Goal: Information Seeking & Learning: Check status

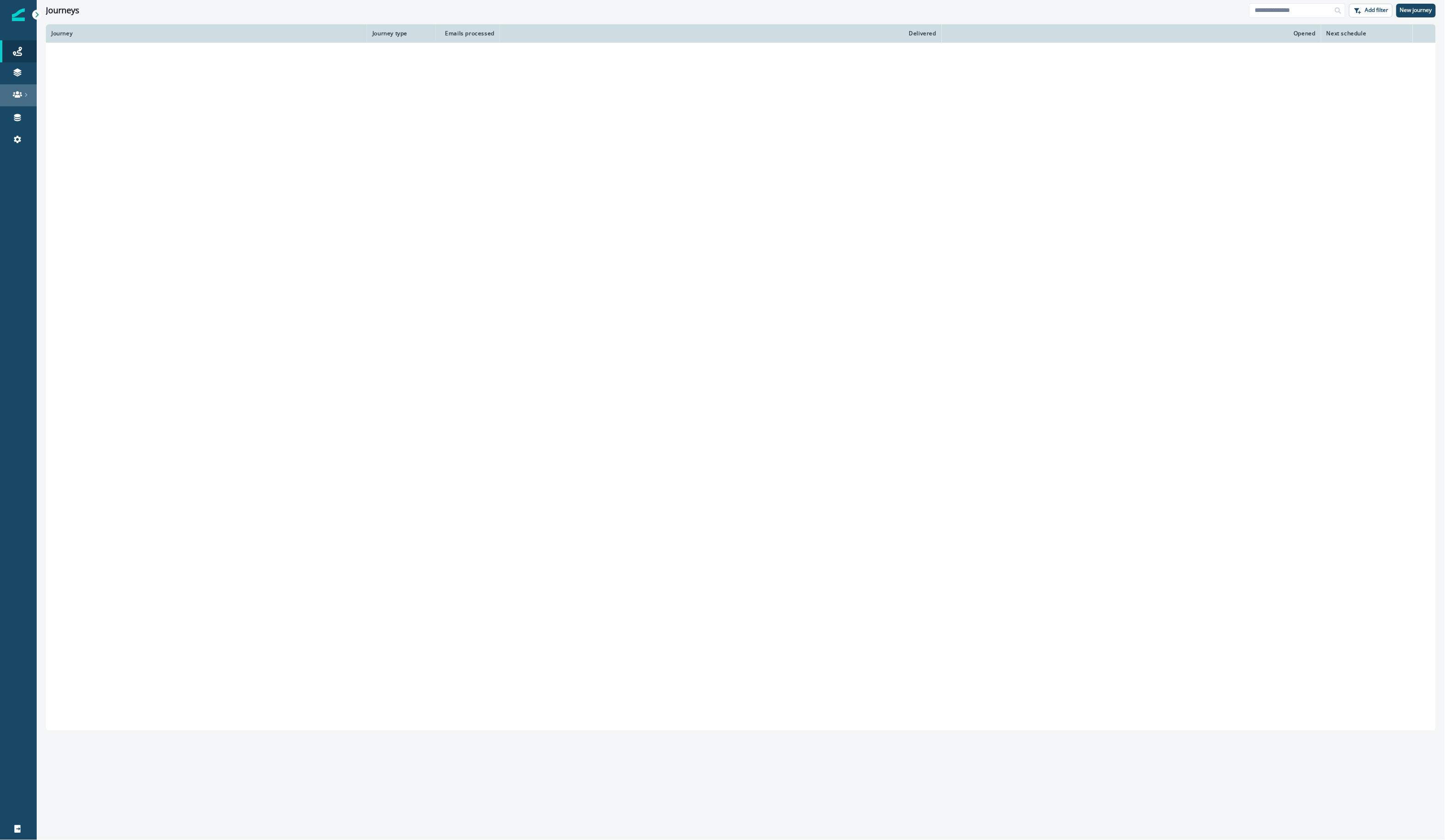
click at [18, 97] on icon at bounding box center [17, 94] width 9 height 6
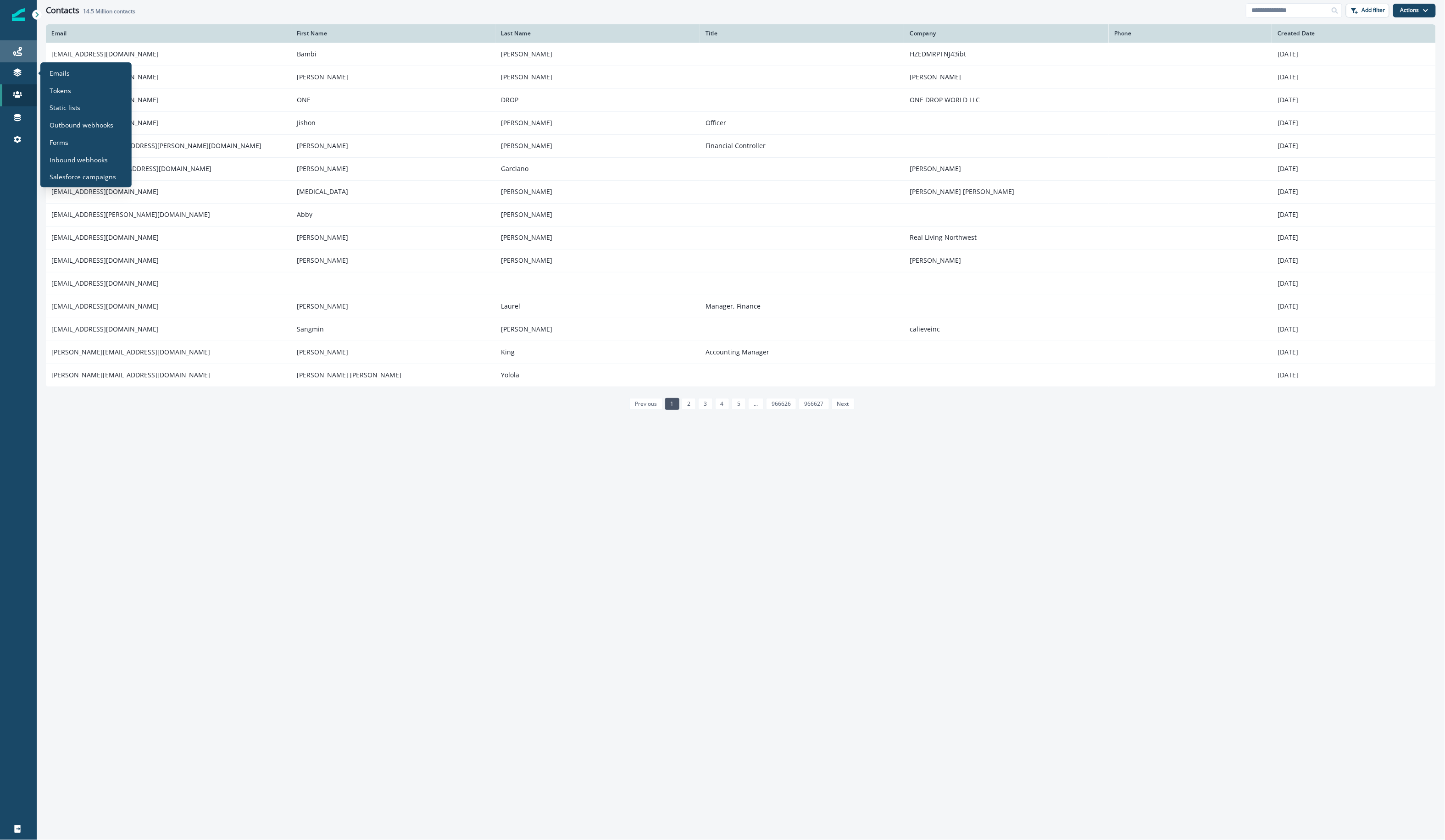
click at [19, 54] on icon at bounding box center [17, 51] width 9 height 9
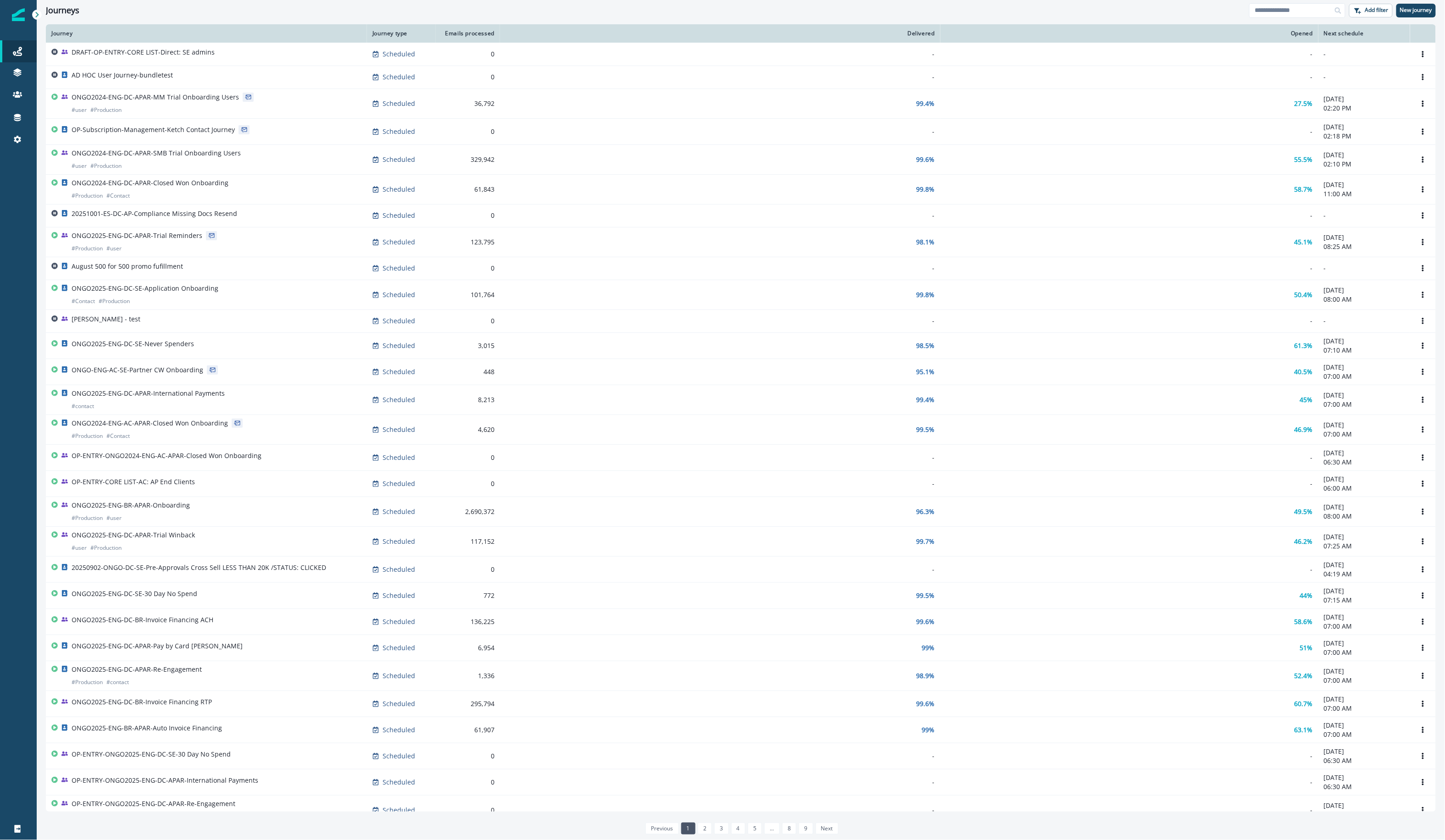
click at [1245, 15] on div "Journeys Add filter New journey" at bounding box center [741, 10] width 1408 height 21
click at [1262, 10] on input at bounding box center [1297, 11] width 96 height 15
type input "*********"
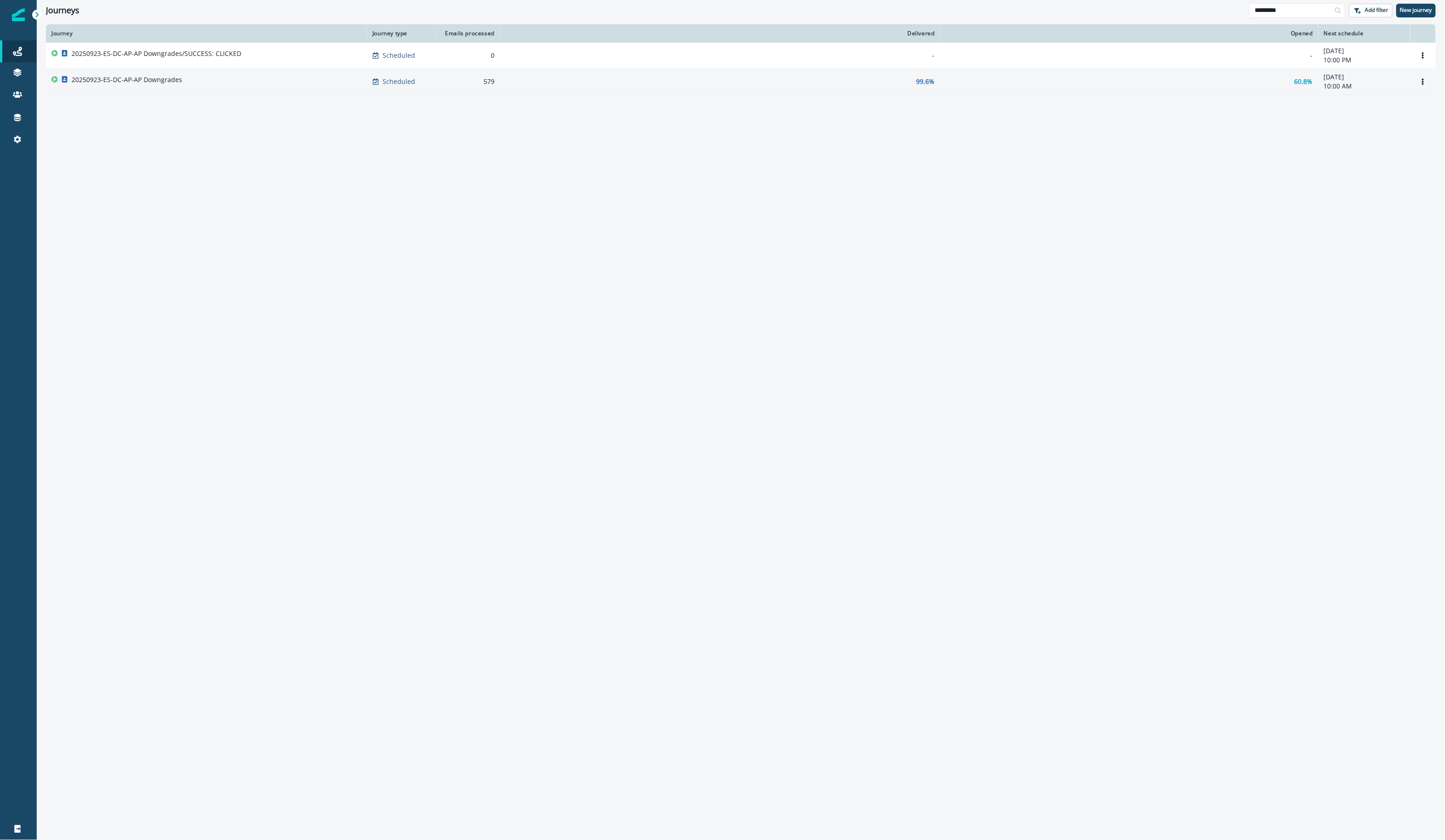
click at [271, 74] on td "20250923-ES-DC-AP-AP Downgrades" at bounding box center [206, 81] width 321 height 26
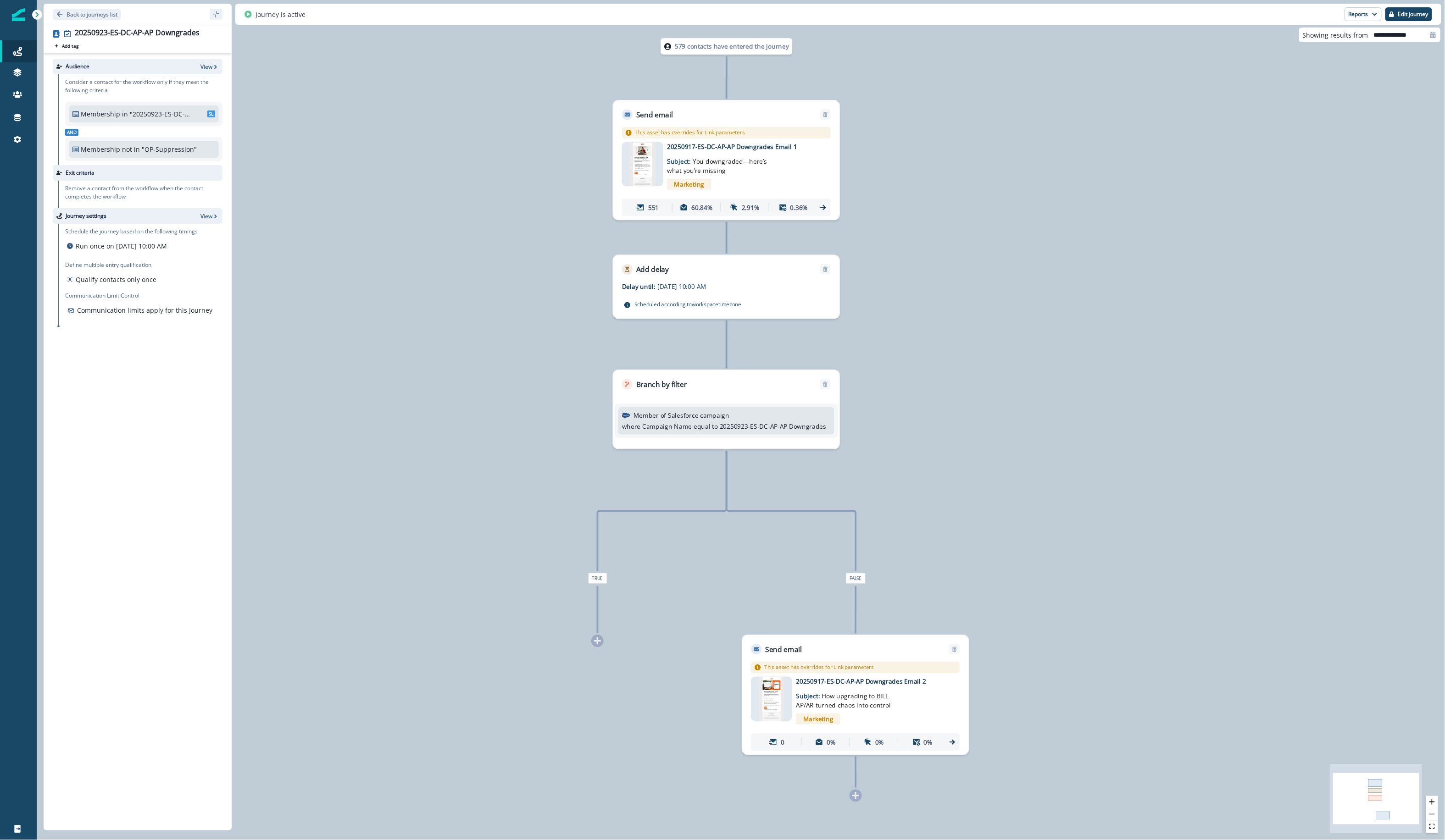
click at [638, 170] on img at bounding box center [642, 164] width 26 height 44
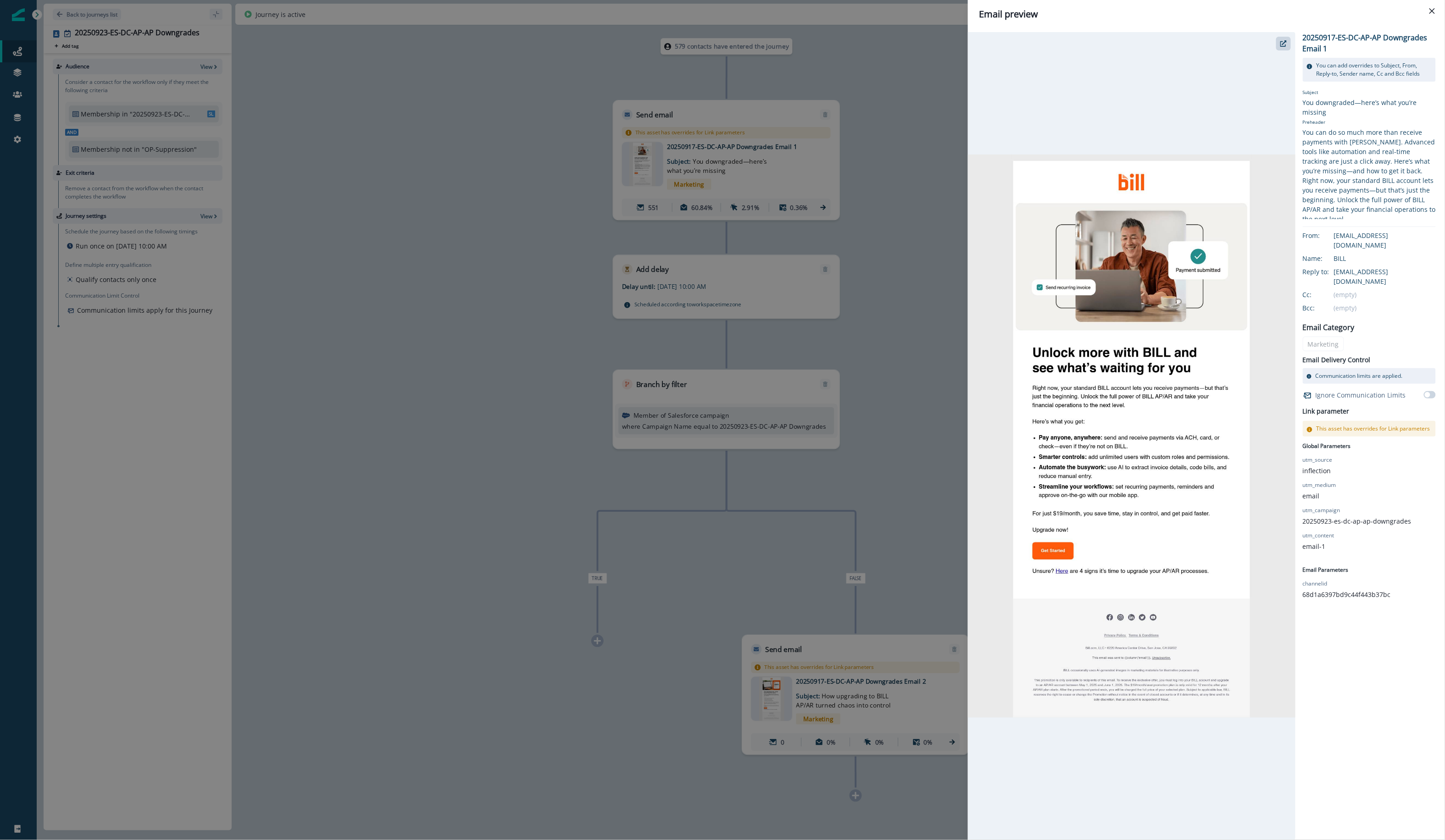
click at [557, 217] on div "Email preview 20250917-ES-DC-AP-AP Downgrades Email 1 You can add overrides to …" at bounding box center [722, 420] width 1445 height 840
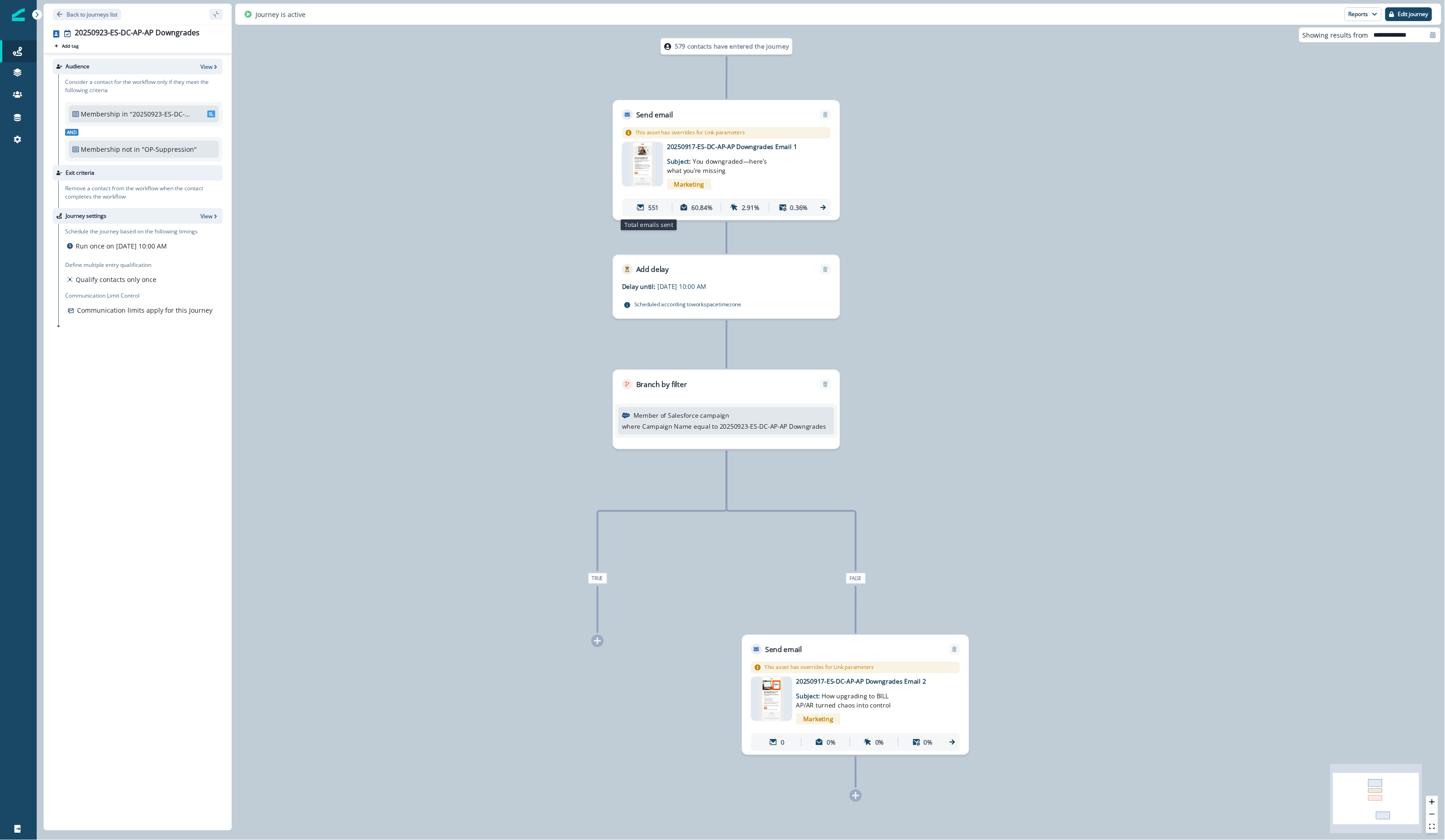
click at [647, 212] on div "551" at bounding box center [647, 208] width 45 height 16
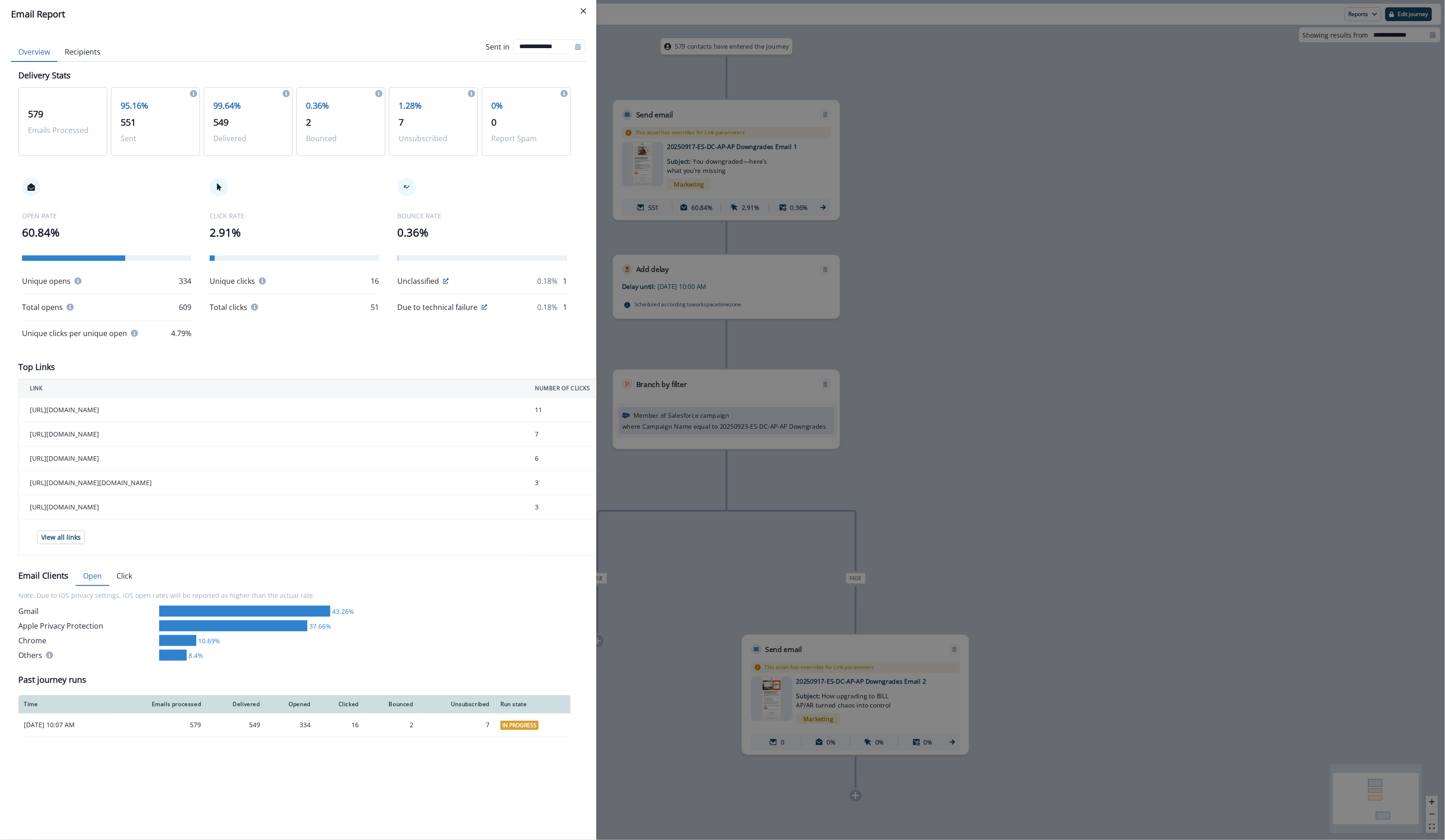
click at [88, 57] on button "Recipients" at bounding box center [82, 52] width 50 height 19
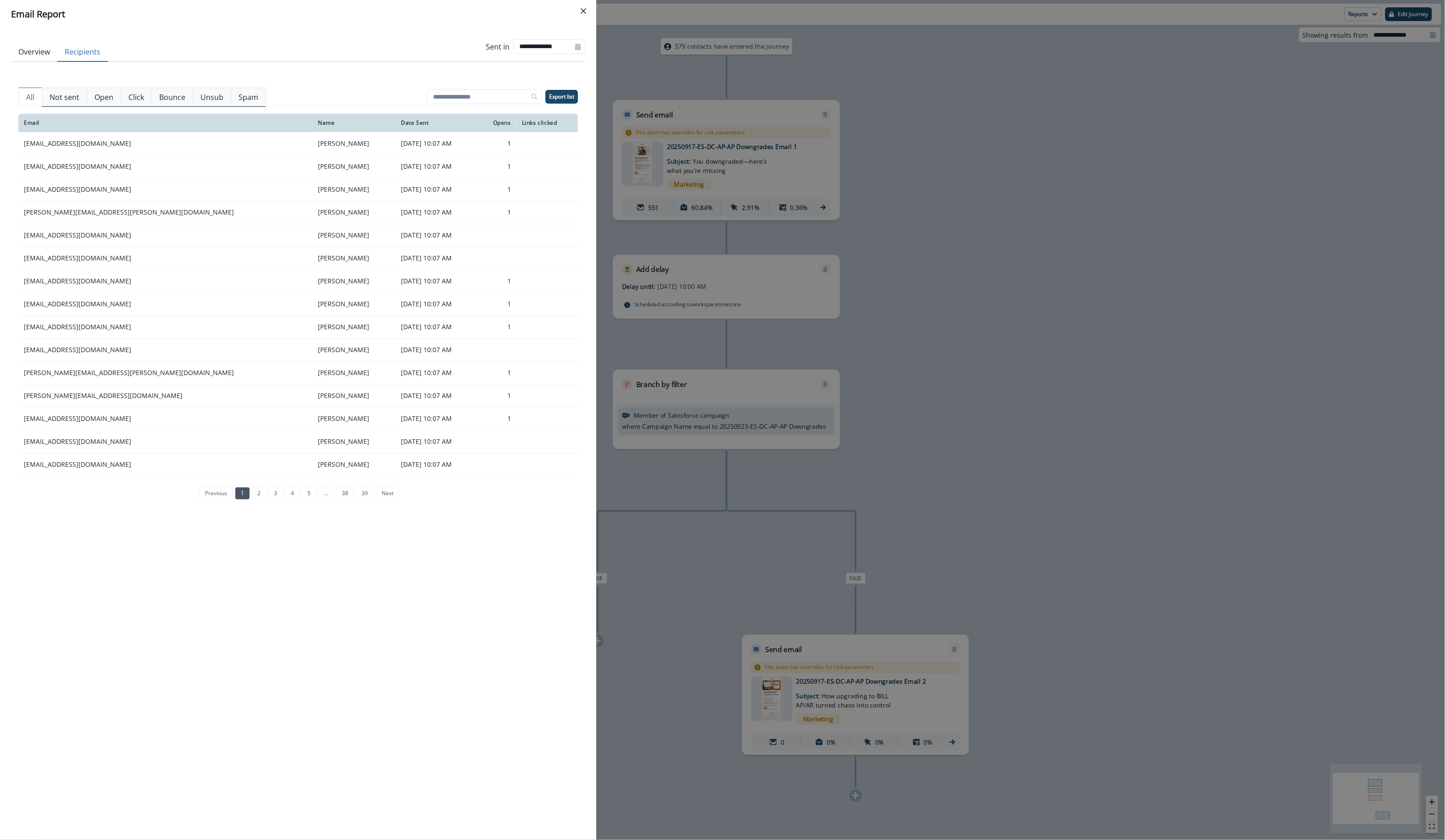
click at [4, 42] on div "**********" at bounding box center [298, 434] width 596 height 812
click at [38, 55] on button "Overview" at bounding box center [34, 52] width 46 height 19
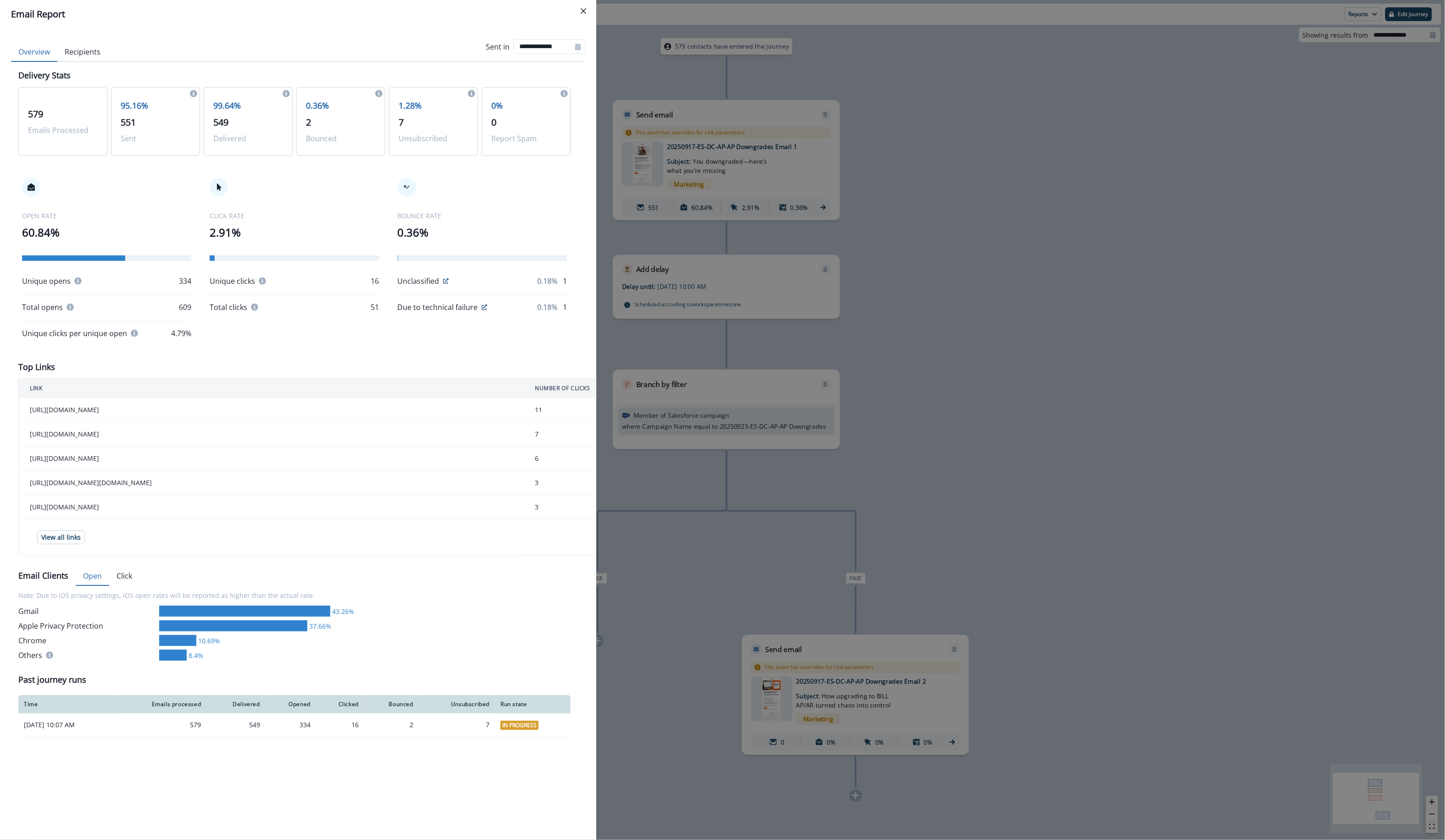
click at [514, 436] on td "[URL][DOMAIN_NAME]" at bounding box center [272, 434] width 506 height 24
click at [534, 436] on td "7" at bounding box center [632, 434] width 217 height 24
drag, startPoint x: 534, startPoint y: 436, endPoint x: 522, endPoint y: 461, distance: 27.7
click at [534, 436] on td "7" at bounding box center [632, 434] width 217 height 24
click at [96, 54] on button "Recipients" at bounding box center [82, 52] width 50 height 19
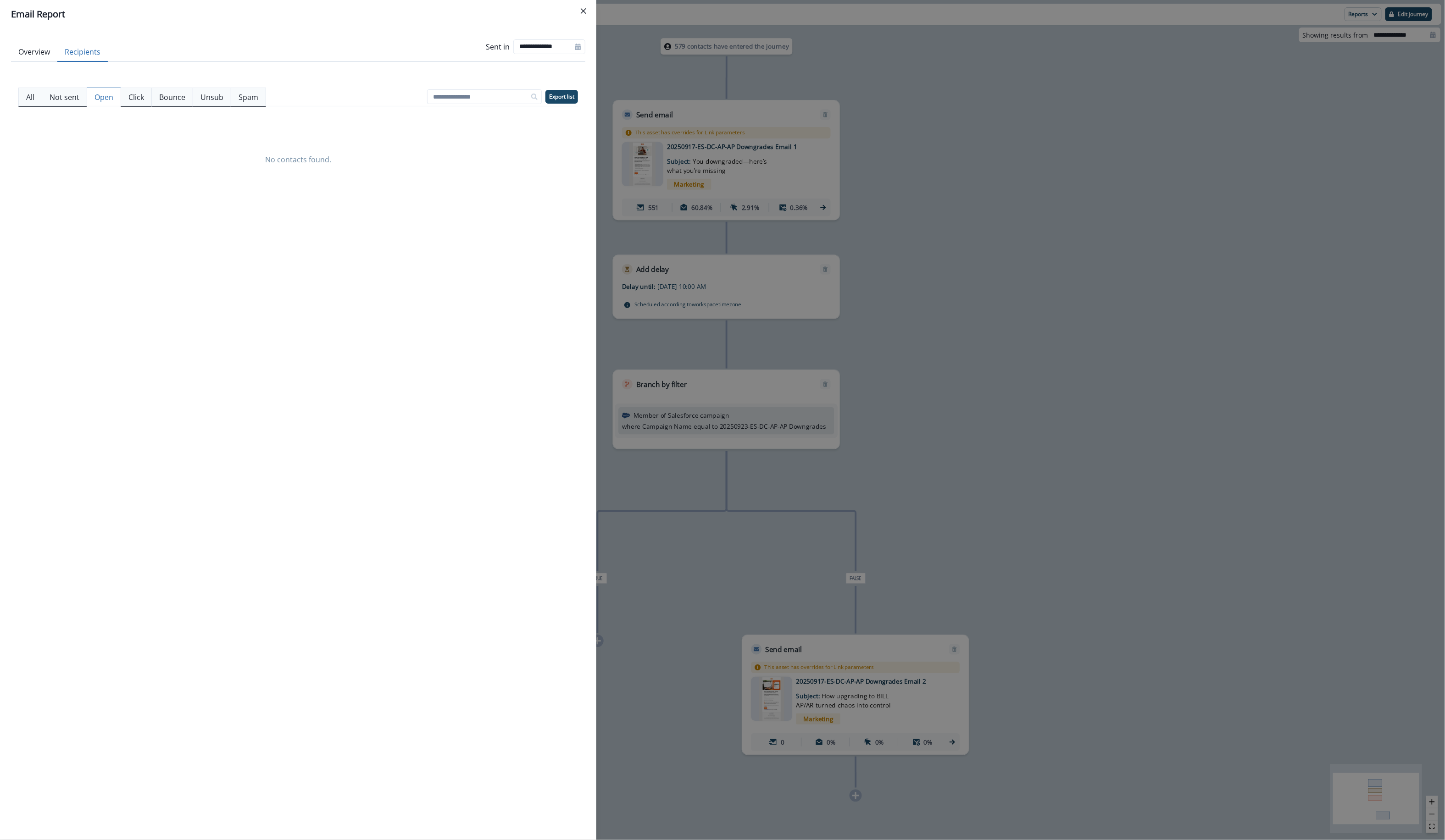
click at [119, 100] on button "Open" at bounding box center [103, 97] width 35 height 19
click at [128, 100] on button "Click" at bounding box center [136, 97] width 31 height 19
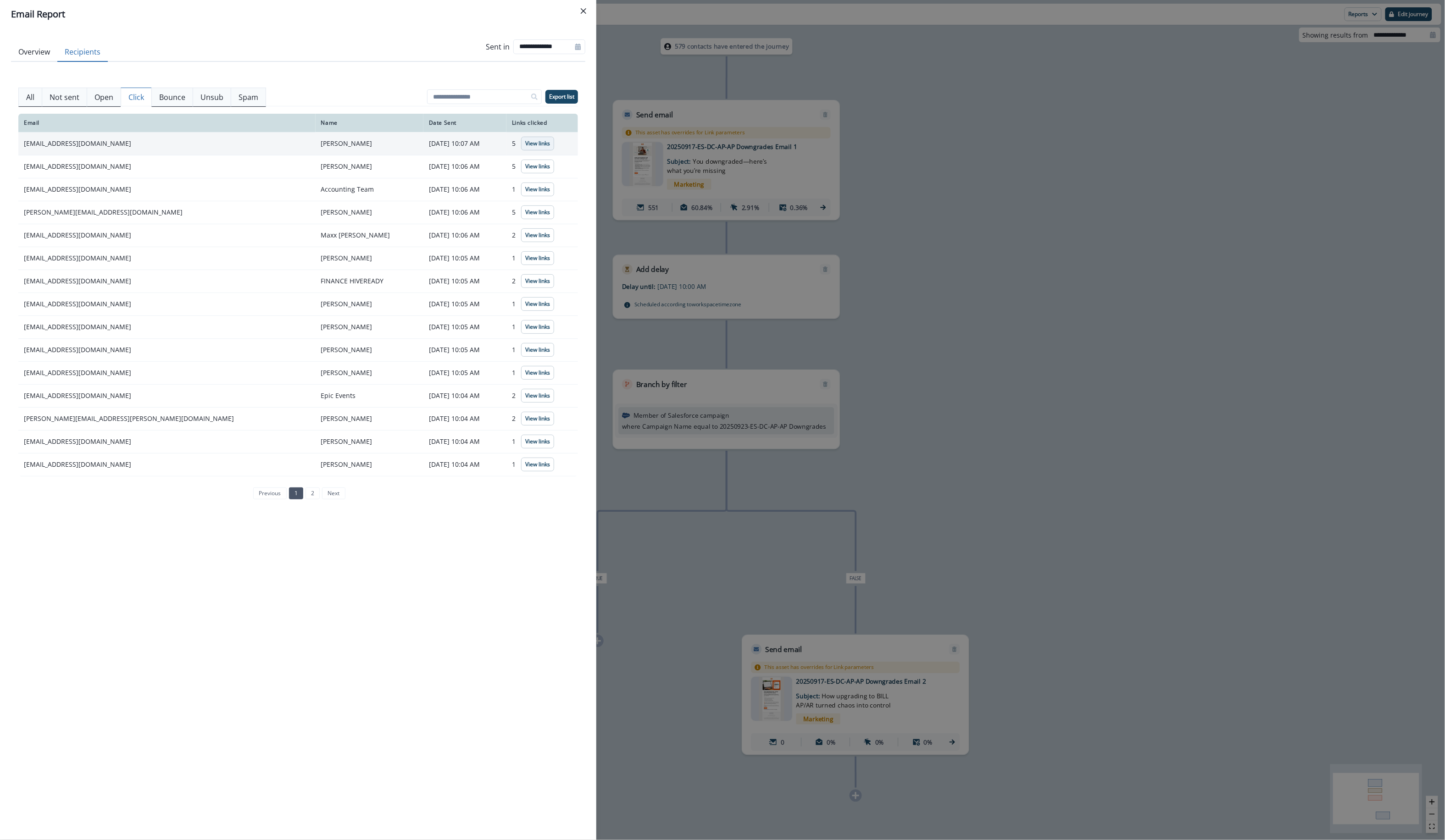
click at [534, 142] on p "View links" at bounding box center [537, 143] width 25 height 6
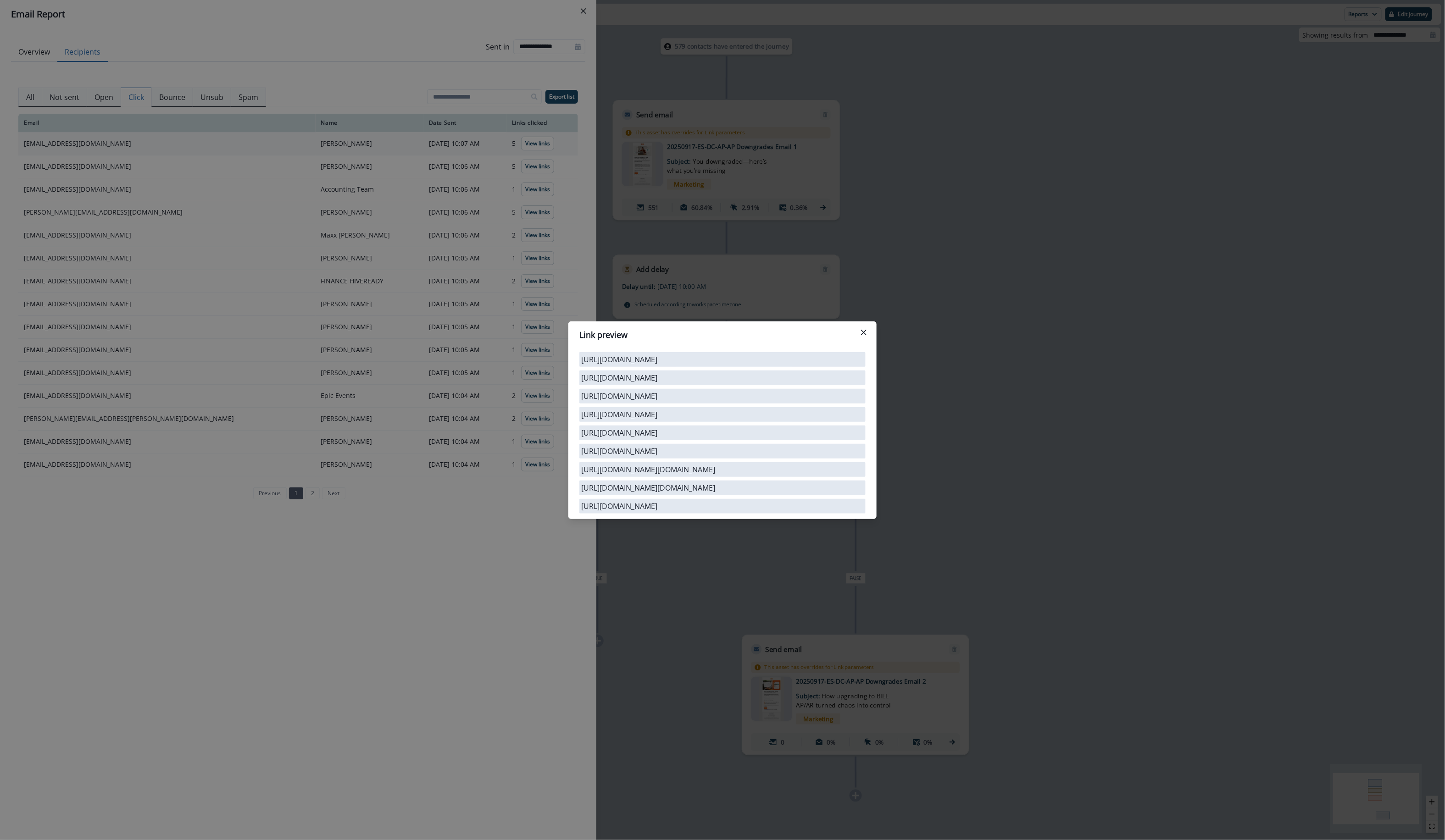
click at [479, 167] on div "Link preview [URL][DOMAIN_NAME] [URL][DOMAIN_NAME] [URL][DOMAIN_NAME] [URL][DOM…" at bounding box center [722, 420] width 1445 height 840
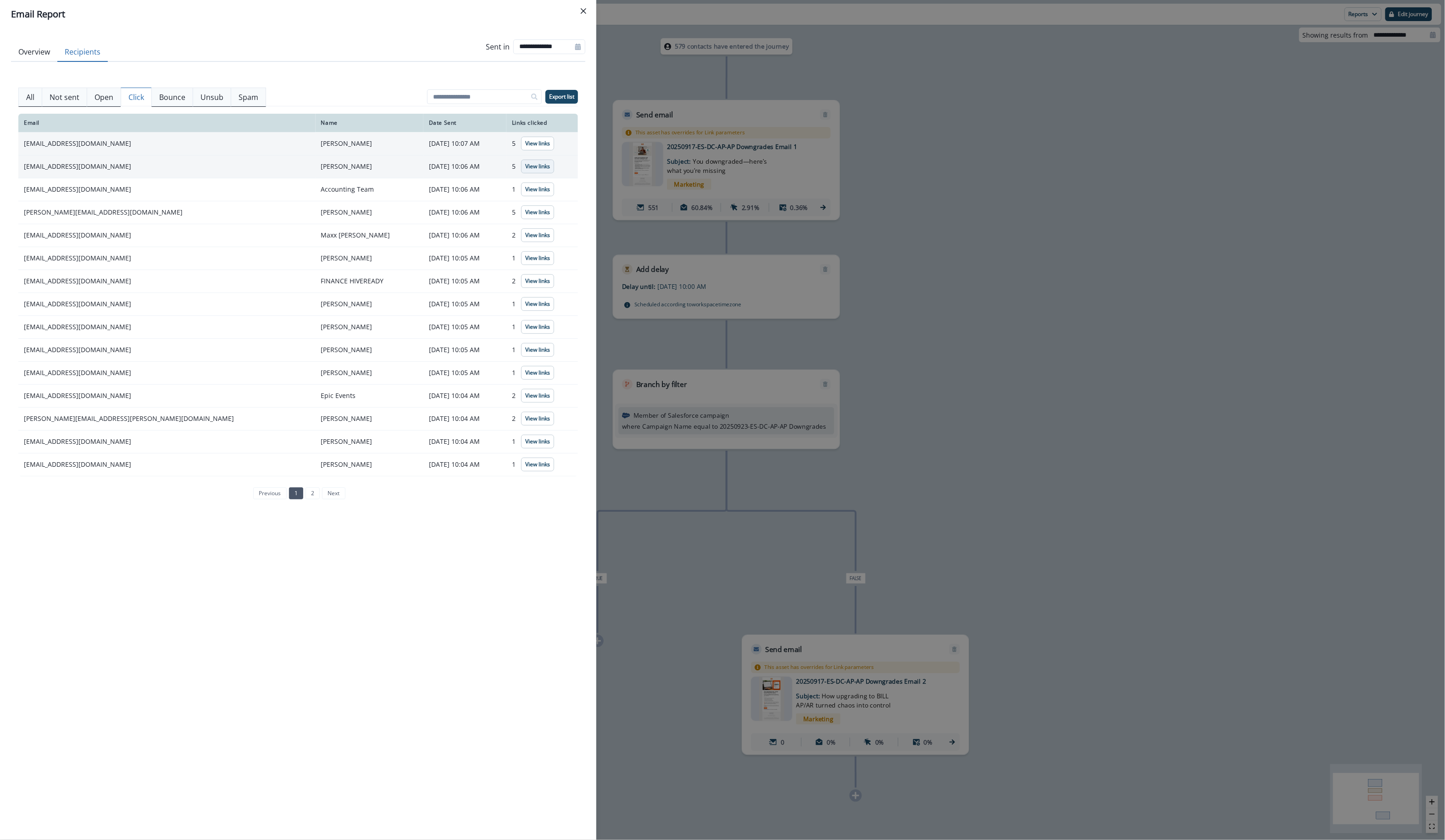
drag, startPoint x: 528, startPoint y: 193, endPoint x: 521, endPoint y: 173, distance: 21.2
click at [521, 176] on tbody "[EMAIL_ADDRESS][DOMAIN_NAME] [PERSON_NAME] [DATE] 10:07 AM 5 View links [EMAIL_…" at bounding box center [298, 304] width 560 height 344
click at [521, 173] on button "View links" at bounding box center [538, 166] width 33 height 13
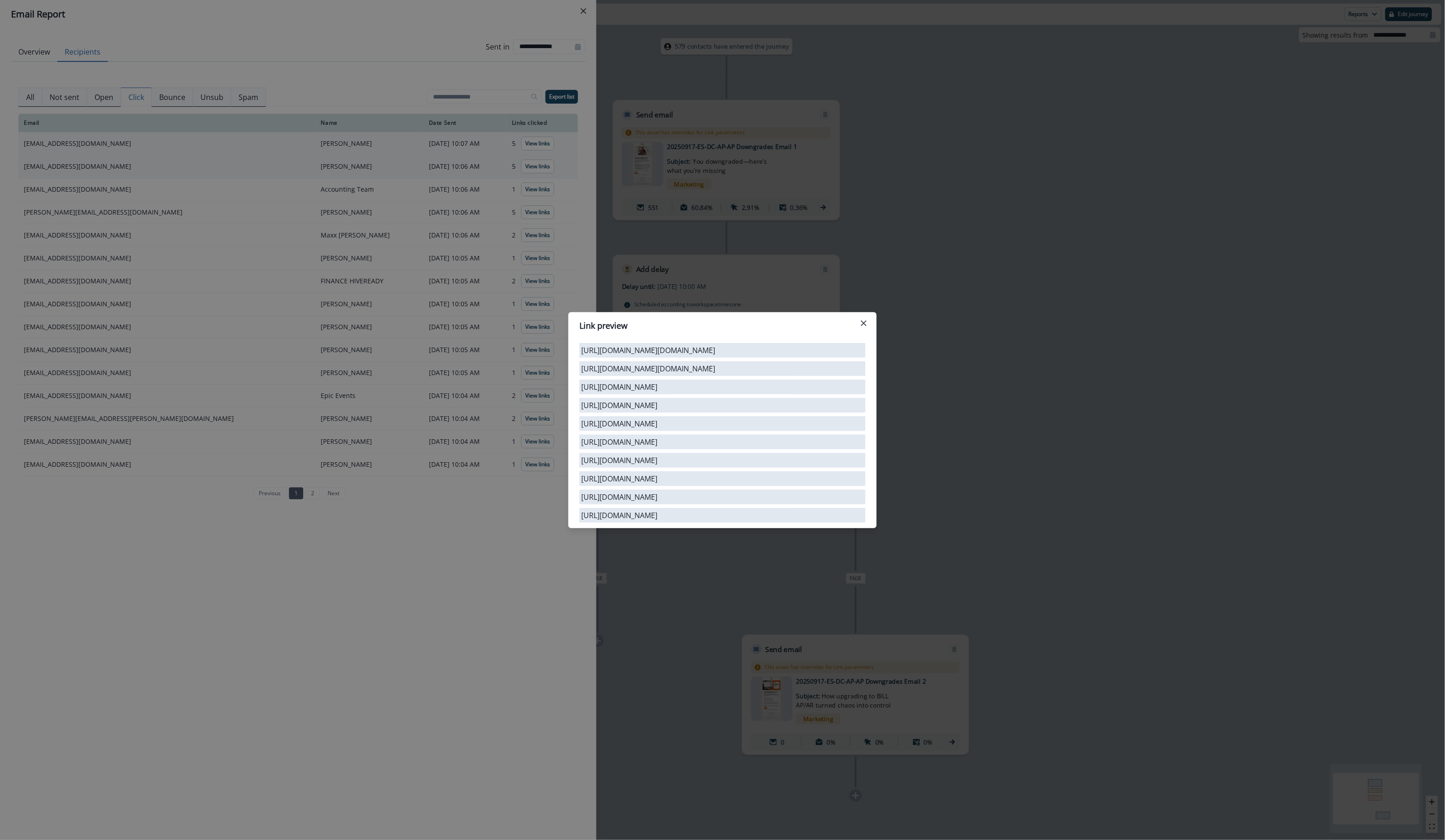
click at [523, 193] on div "Link preview [URL][DOMAIN_NAME][DOMAIN_NAME] [URL][DOMAIN_NAME][DOMAIN_NAME] [U…" at bounding box center [722, 420] width 1445 height 840
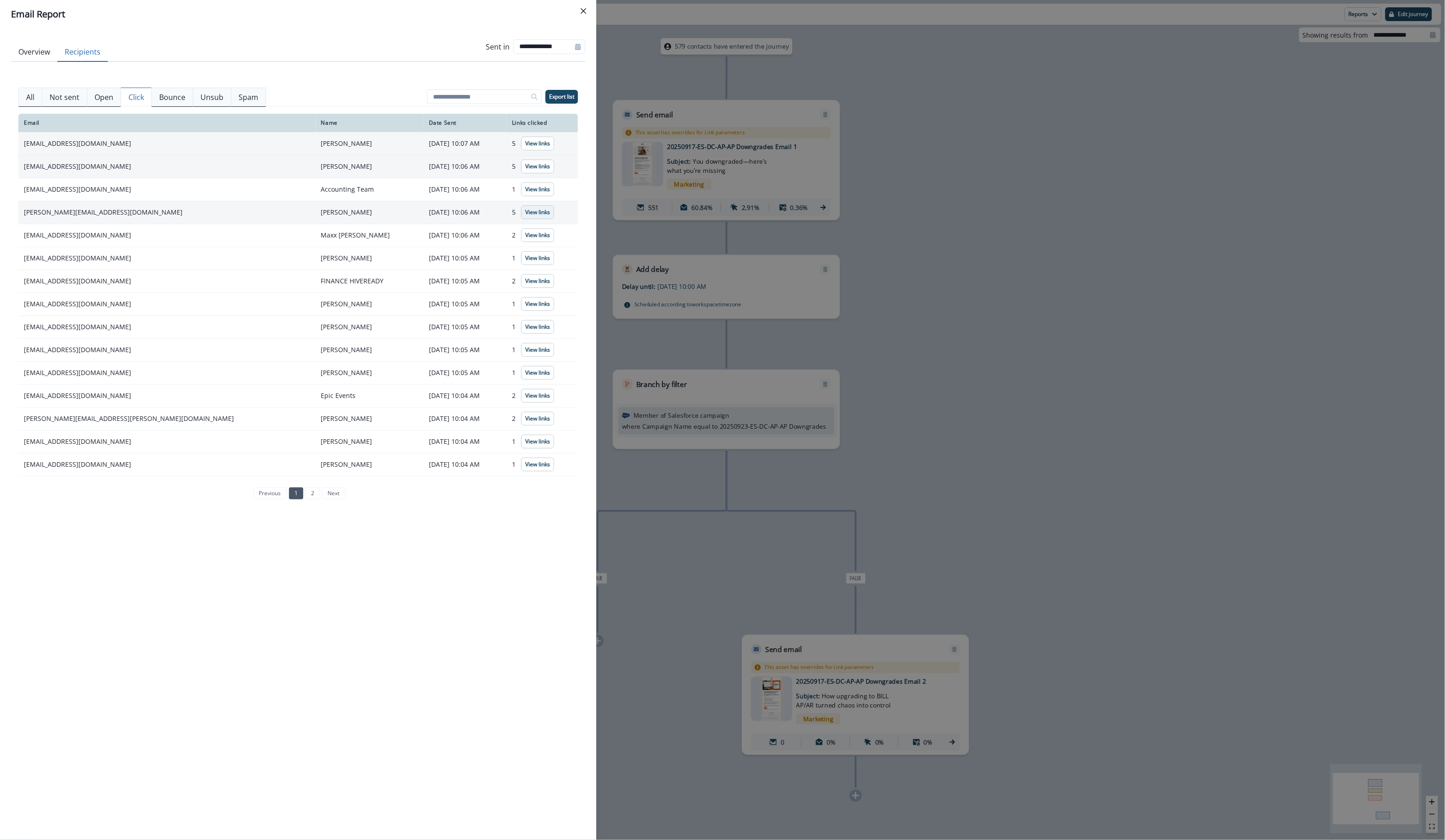
click at [525, 209] on p "View links" at bounding box center [537, 212] width 25 height 6
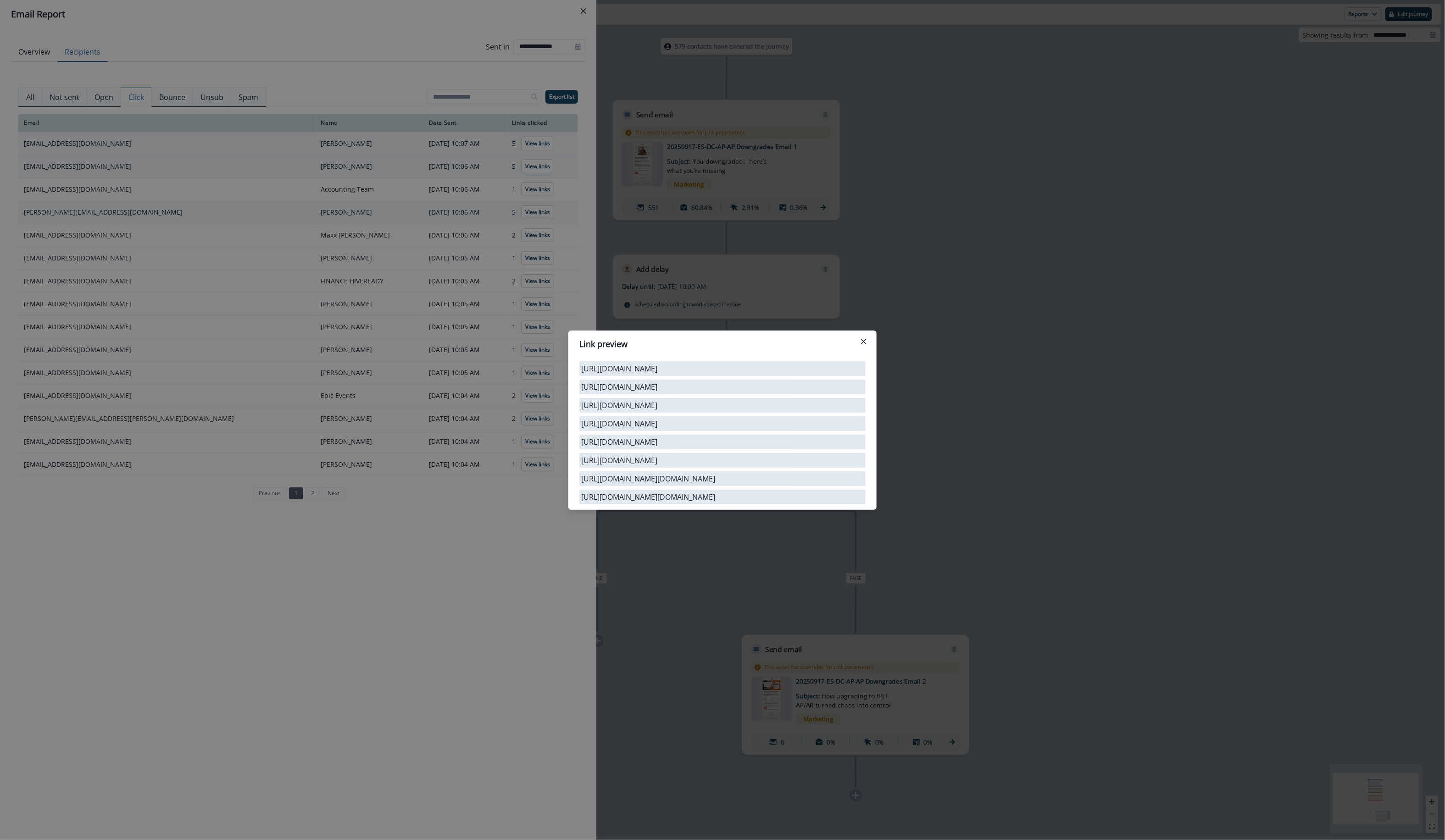
click at [523, 192] on div "Link preview [URL][DOMAIN_NAME] [URL][DOMAIN_NAME] [URL][DOMAIN_NAME] [URL][DOM…" at bounding box center [722, 420] width 1445 height 840
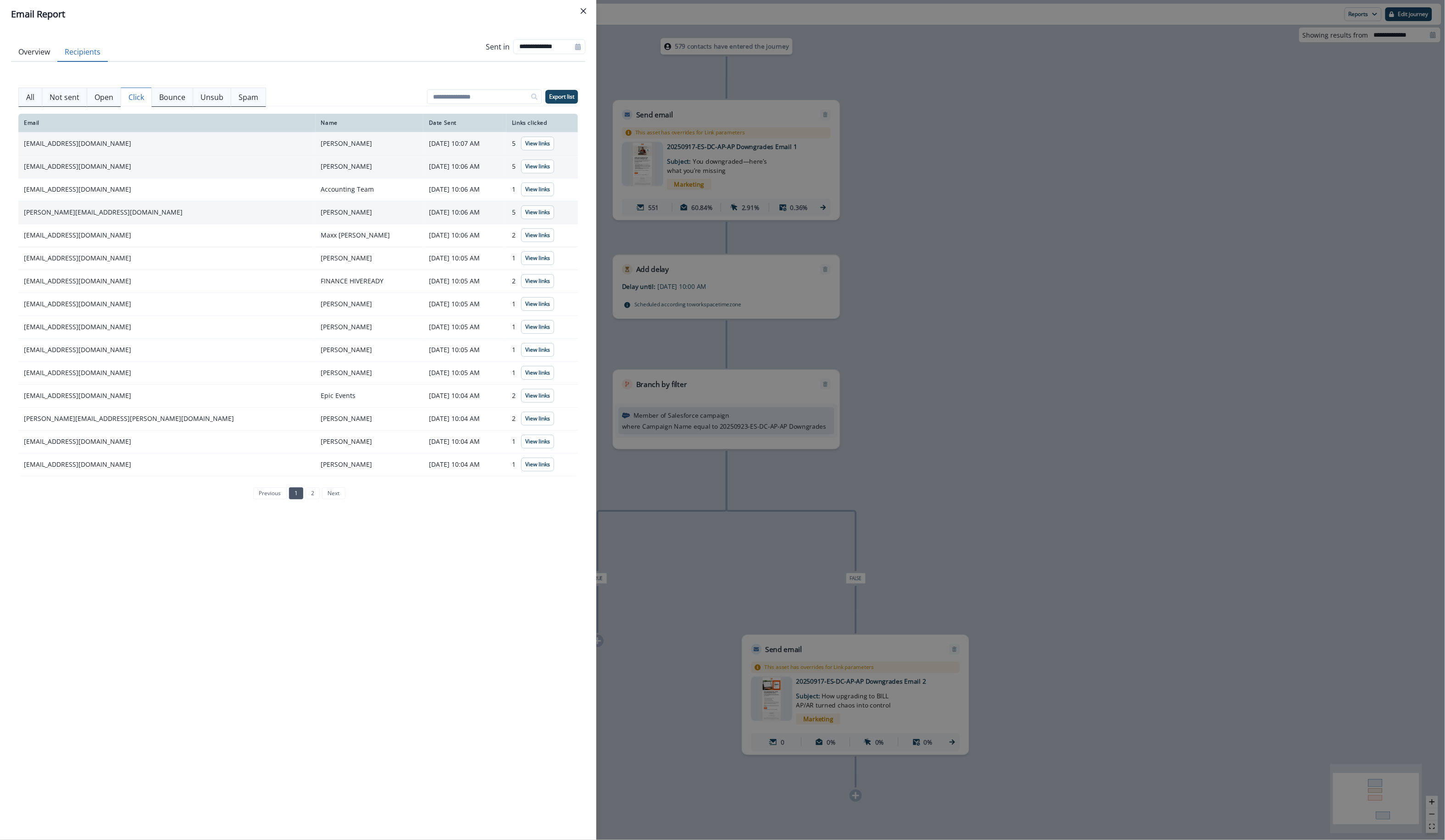
click at [525, 192] on p "View links" at bounding box center [537, 189] width 25 height 6
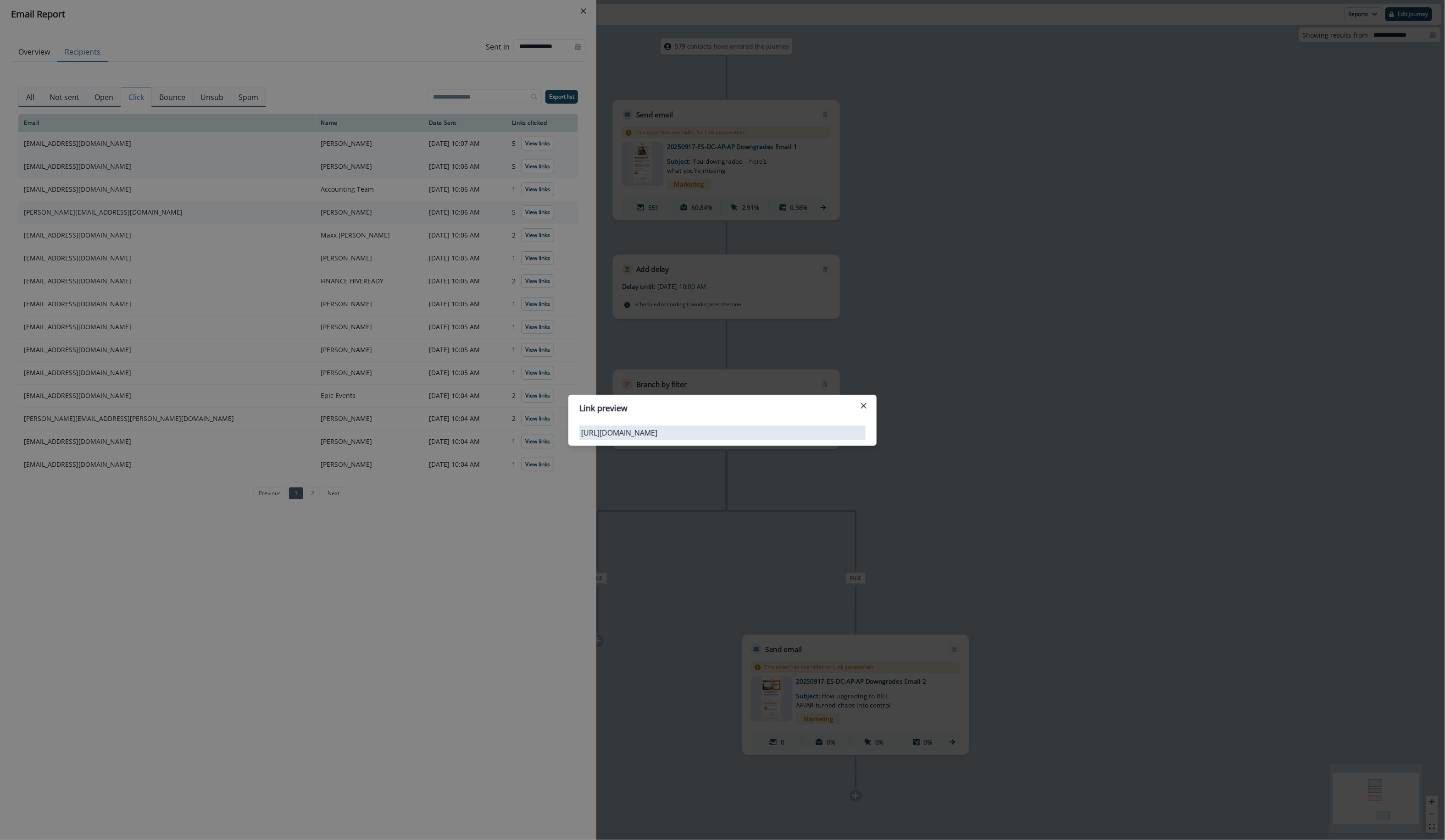
click at [458, 220] on div "Link preview [URL][DOMAIN_NAME]" at bounding box center [722, 420] width 1445 height 840
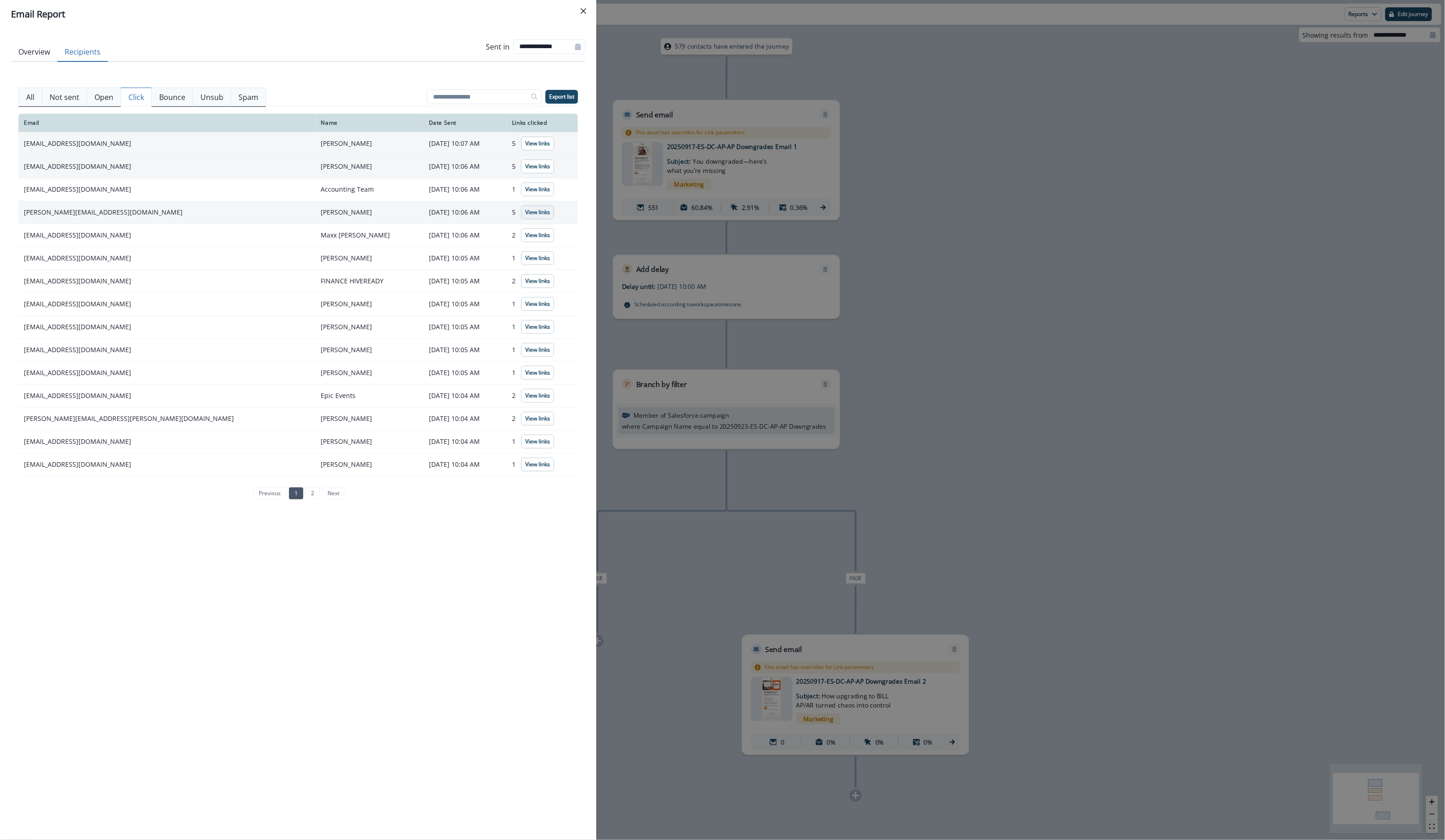
click at [539, 206] on button "View links" at bounding box center [538, 212] width 33 height 13
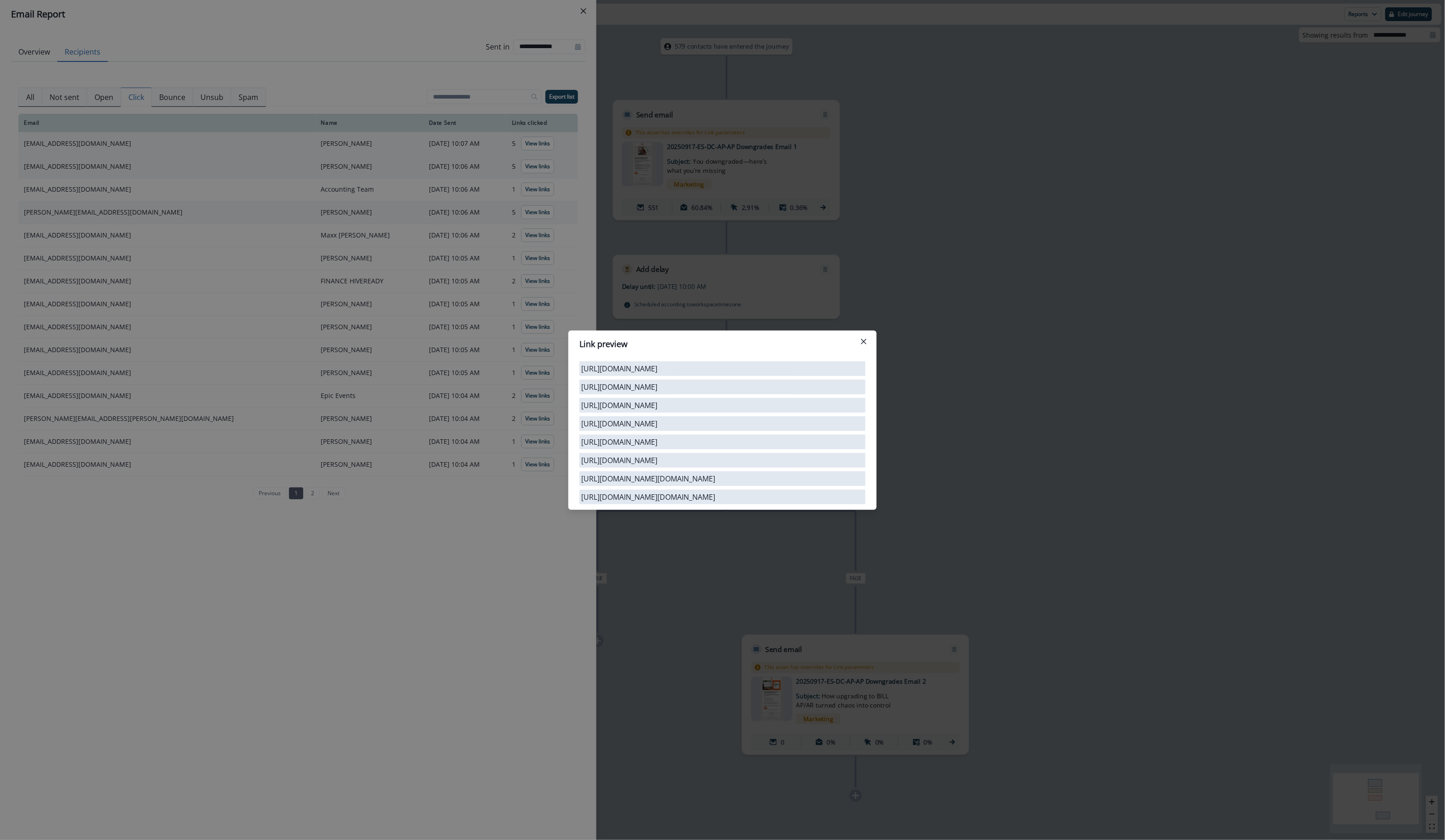
click at [273, 266] on div "Link preview [URL][DOMAIN_NAME] [URL][DOMAIN_NAME] [URL][DOMAIN_NAME] [URL][DOM…" at bounding box center [722, 420] width 1445 height 840
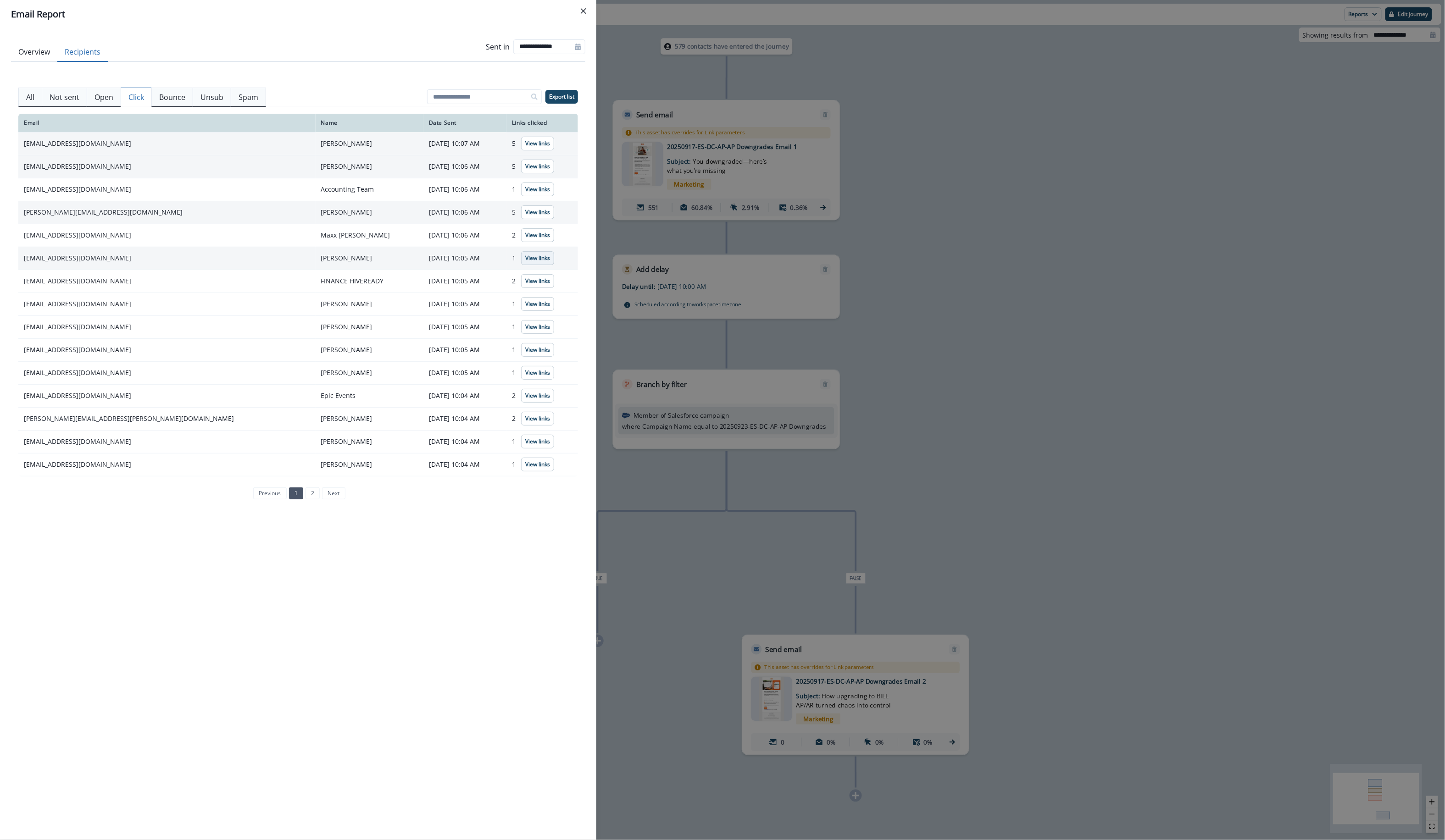
click at [526, 255] on p "View links" at bounding box center [537, 258] width 25 height 6
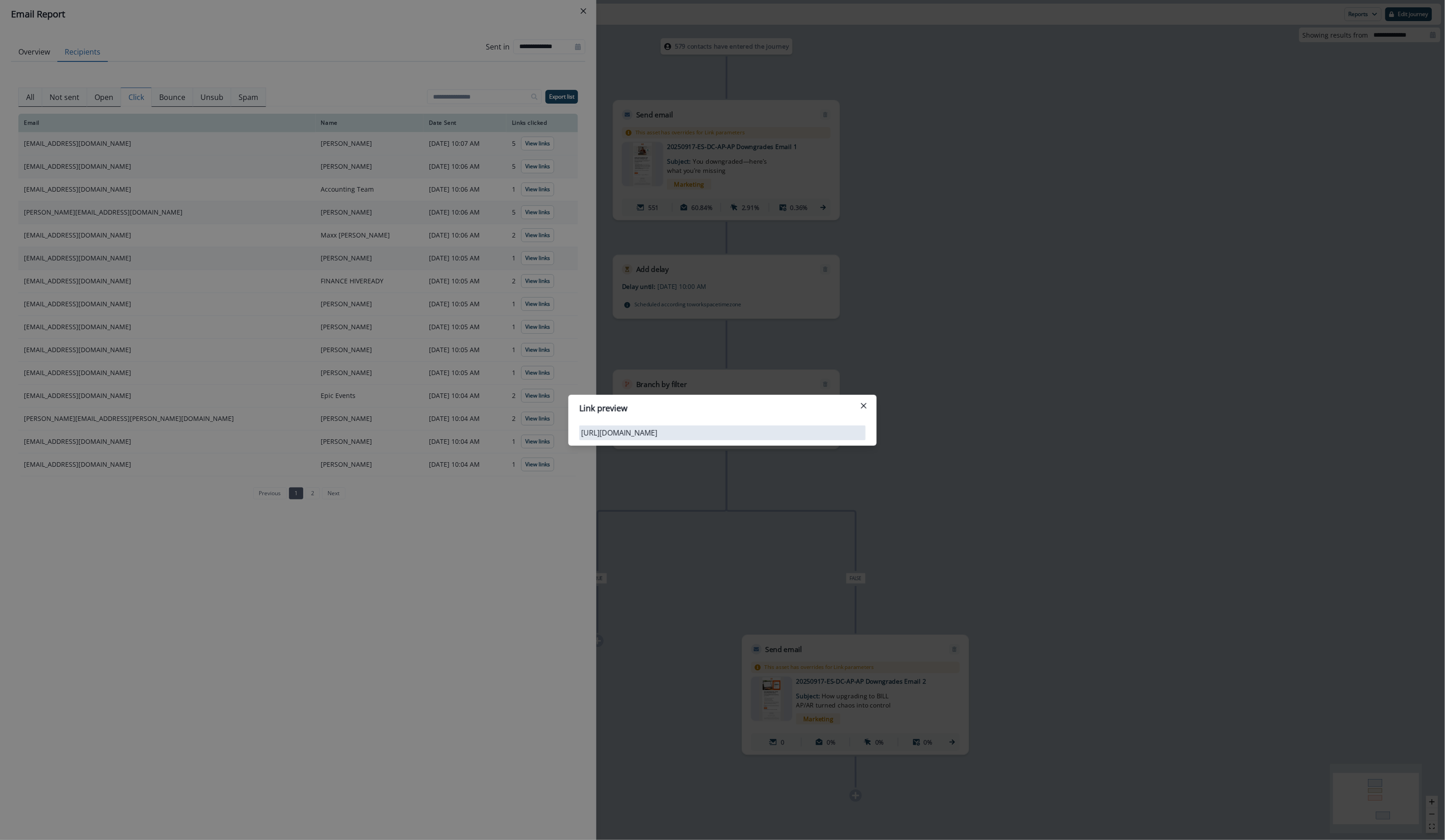
click at [533, 284] on div "Link preview [URL][DOMAIN_NAME]" at bounding box center [722, 420] width 1445 height 840
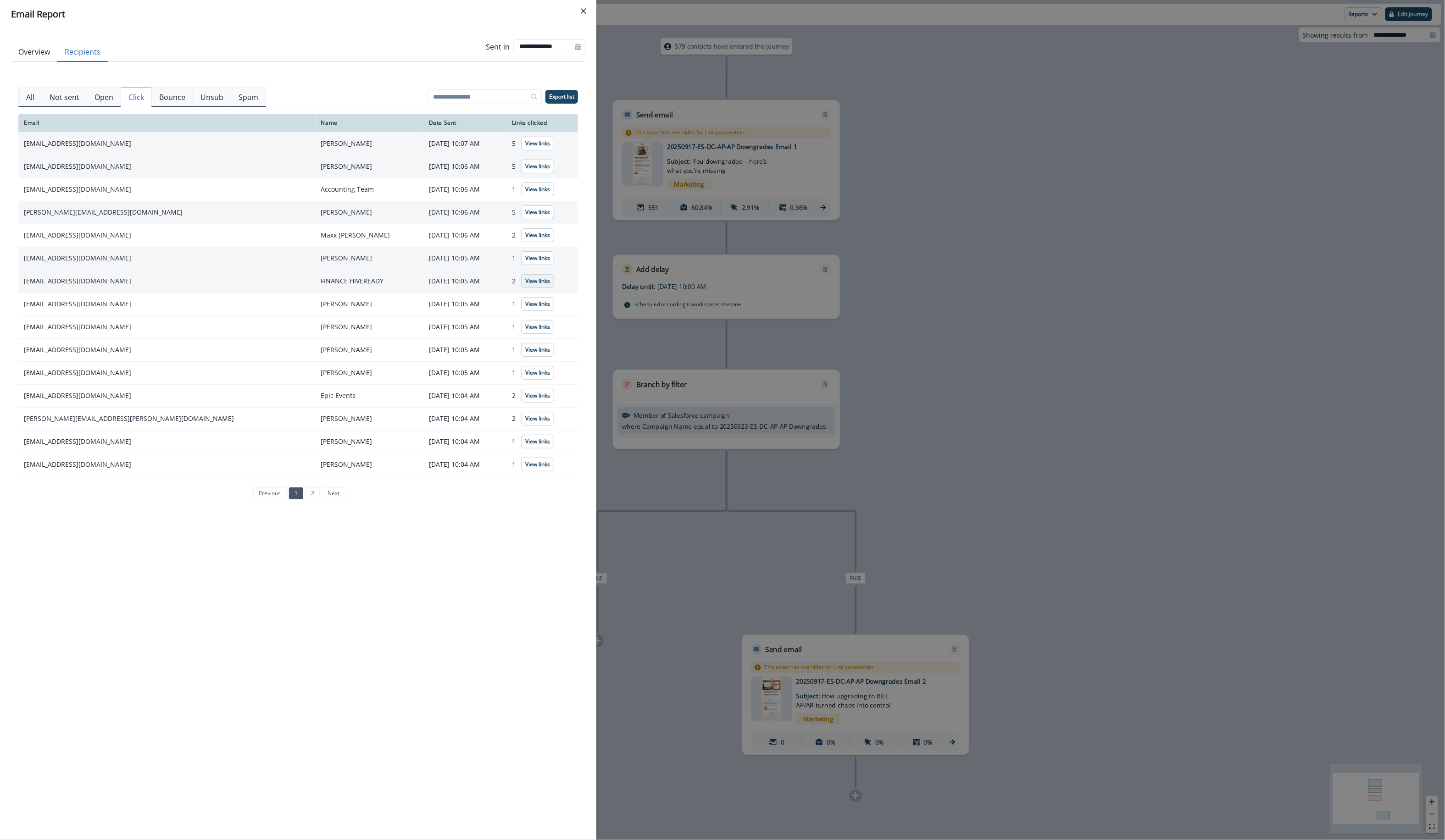
click at [529, 283] on p "View links" at bounding box center [537, 280] width 25 height 6
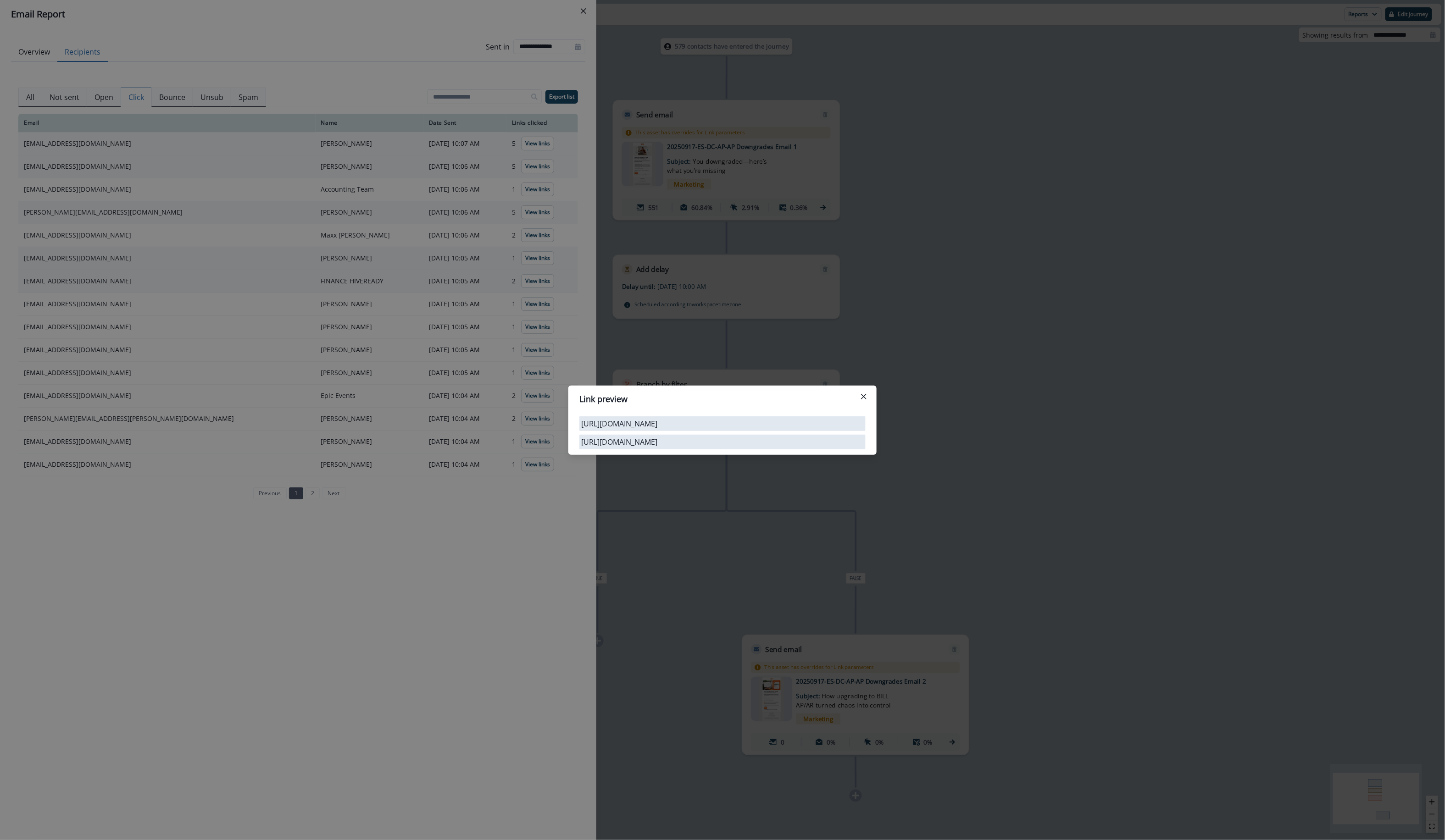
click at [528, 309] on div "Link preview [URL][DOMAIN_NAME] [URL][DOMAIN_NAME]" at bounding box center [722, 420] width 1445 height 840
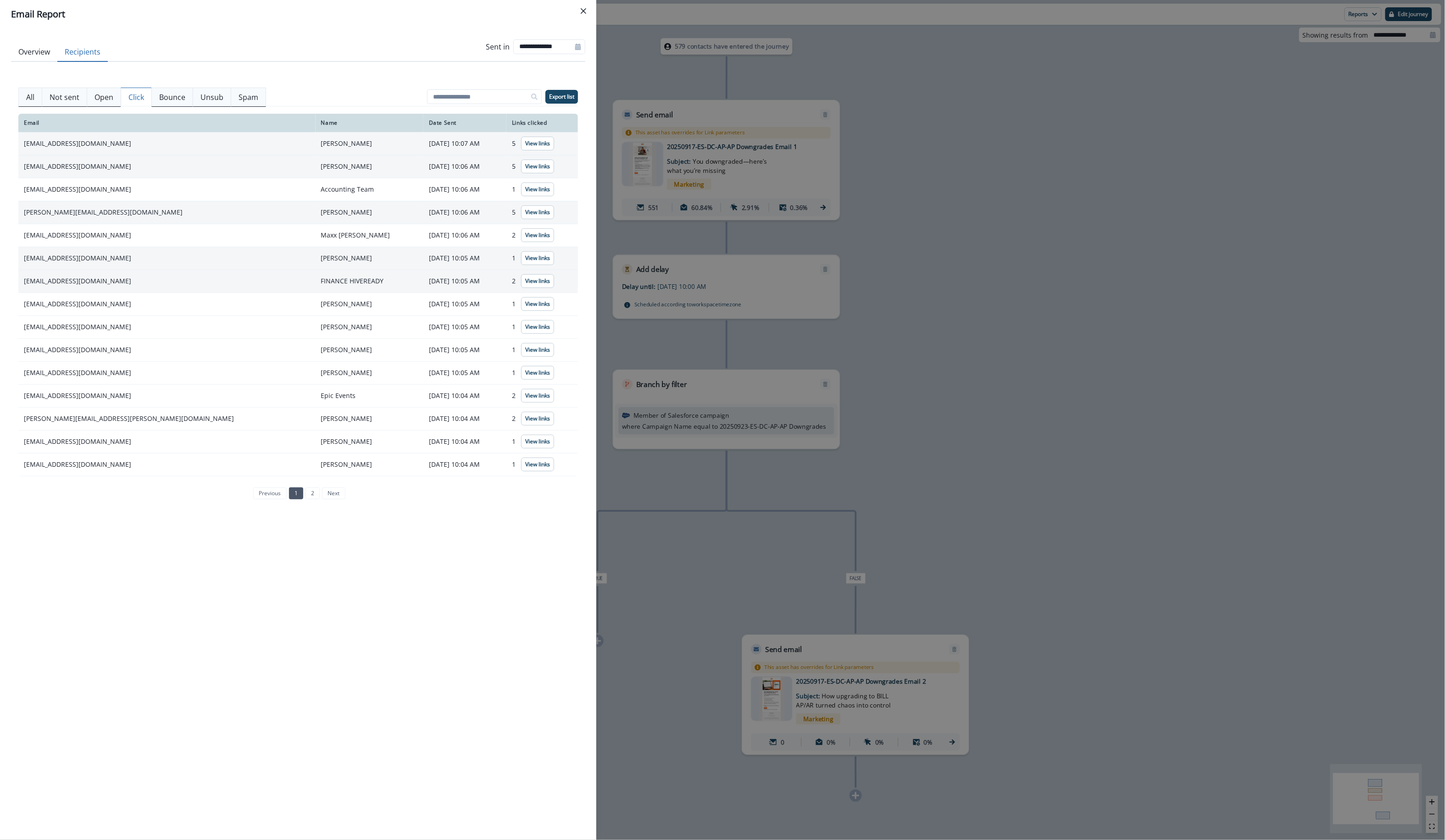
click at [528, 309] on button "View links" at bounding box center [538, 304] width 33 height 13
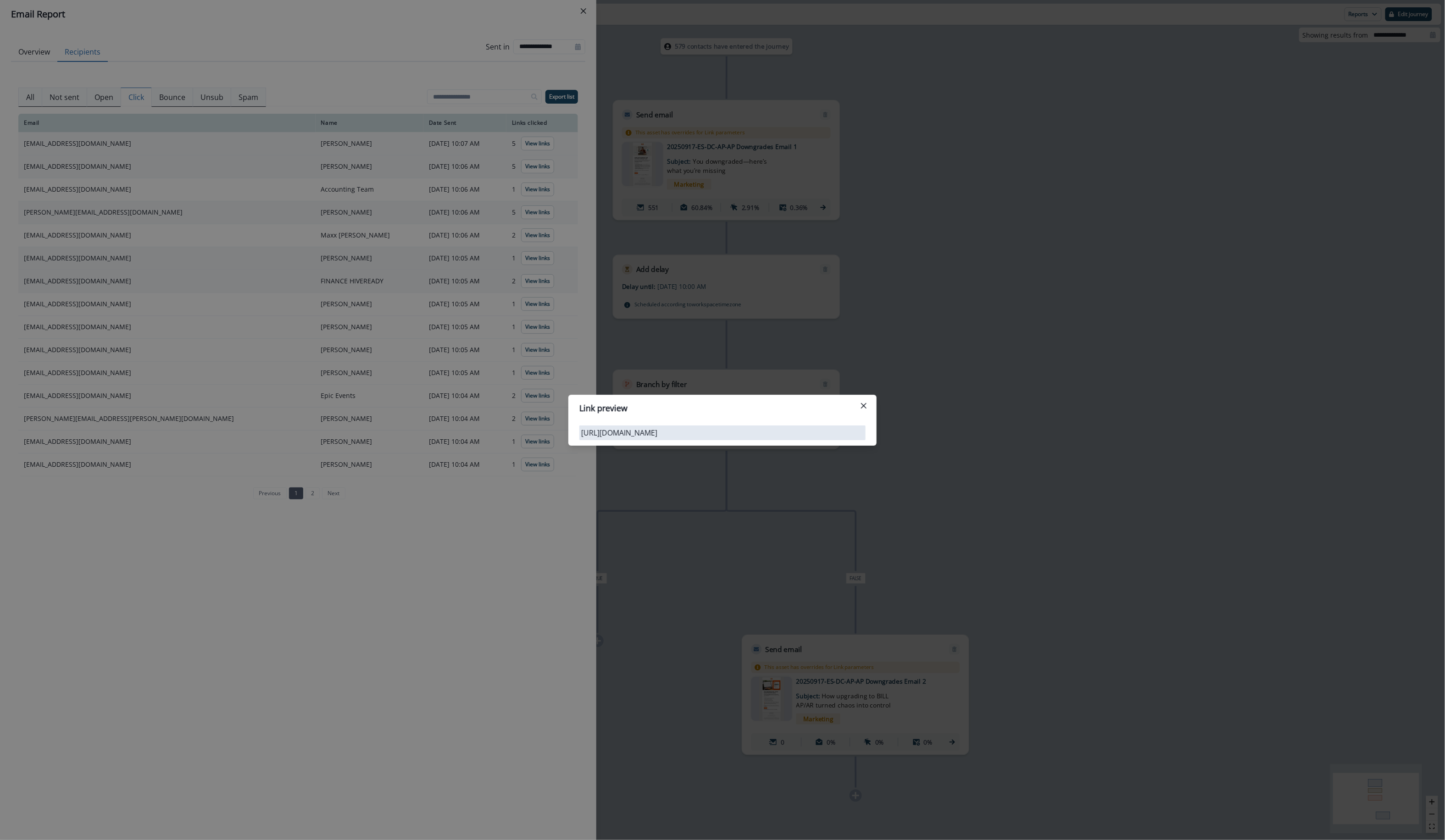
click at [528, 334] on div "Link preview [URL][DOMAIN_NAME]" at bounding box center [722, 420] width 1445 height 840
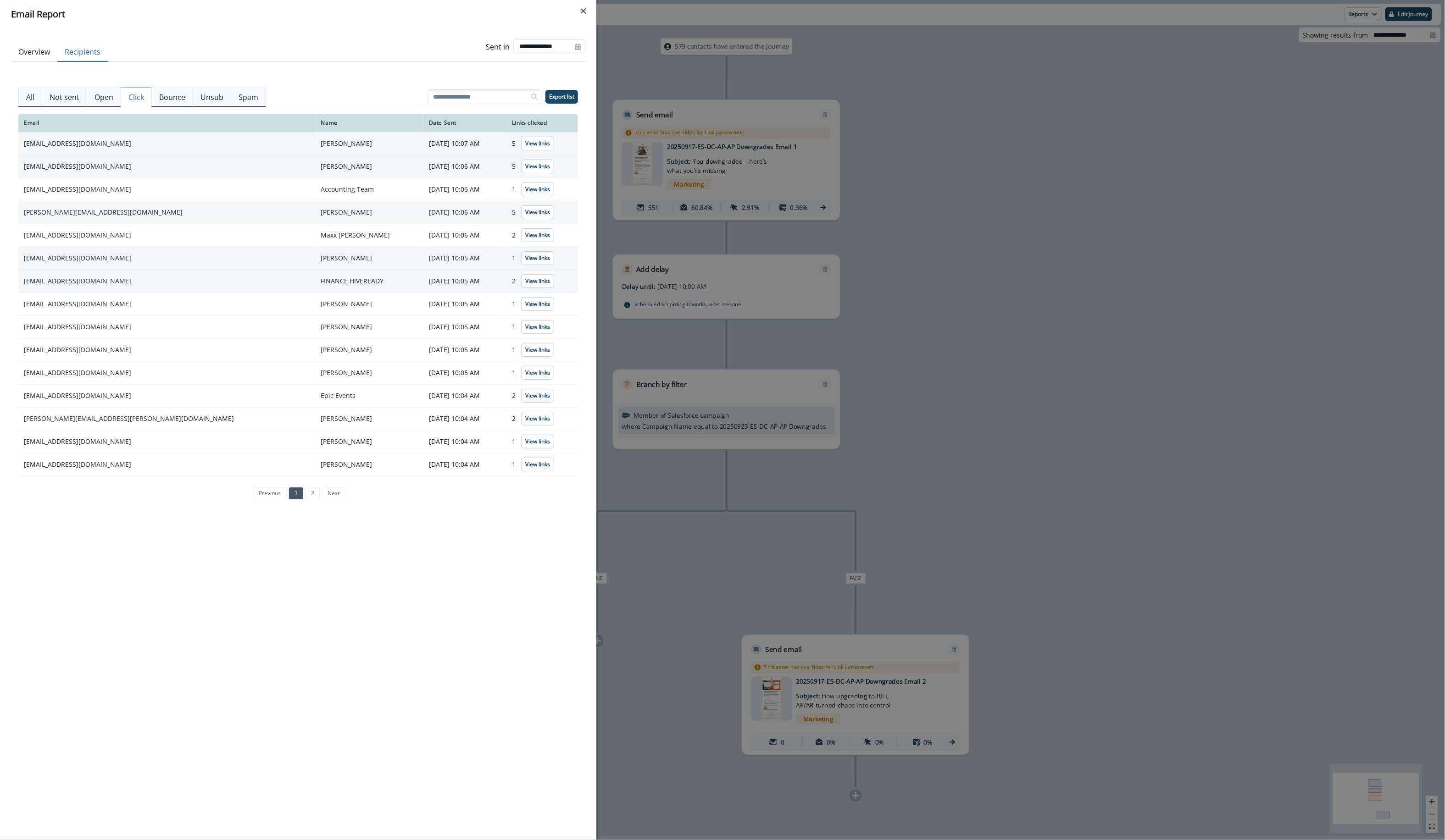
click at [528, 334] on button "View links" at bounding box center [538, 327] width 33 height 13
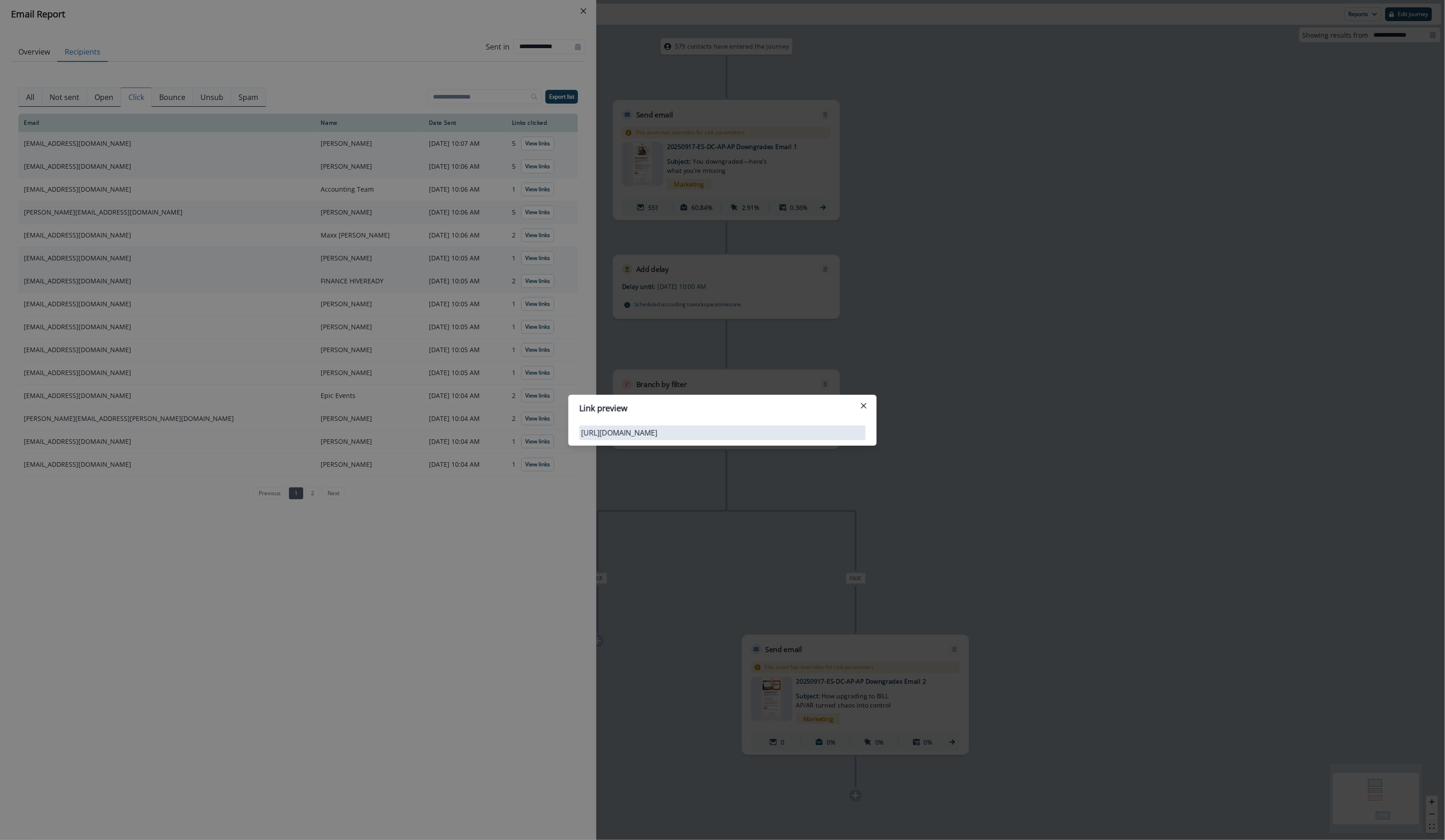
click at [525, 353] on div "Link preview [URL][DOMAIN_NAME]" at bounding box center [722, 420] width 1445 height 840
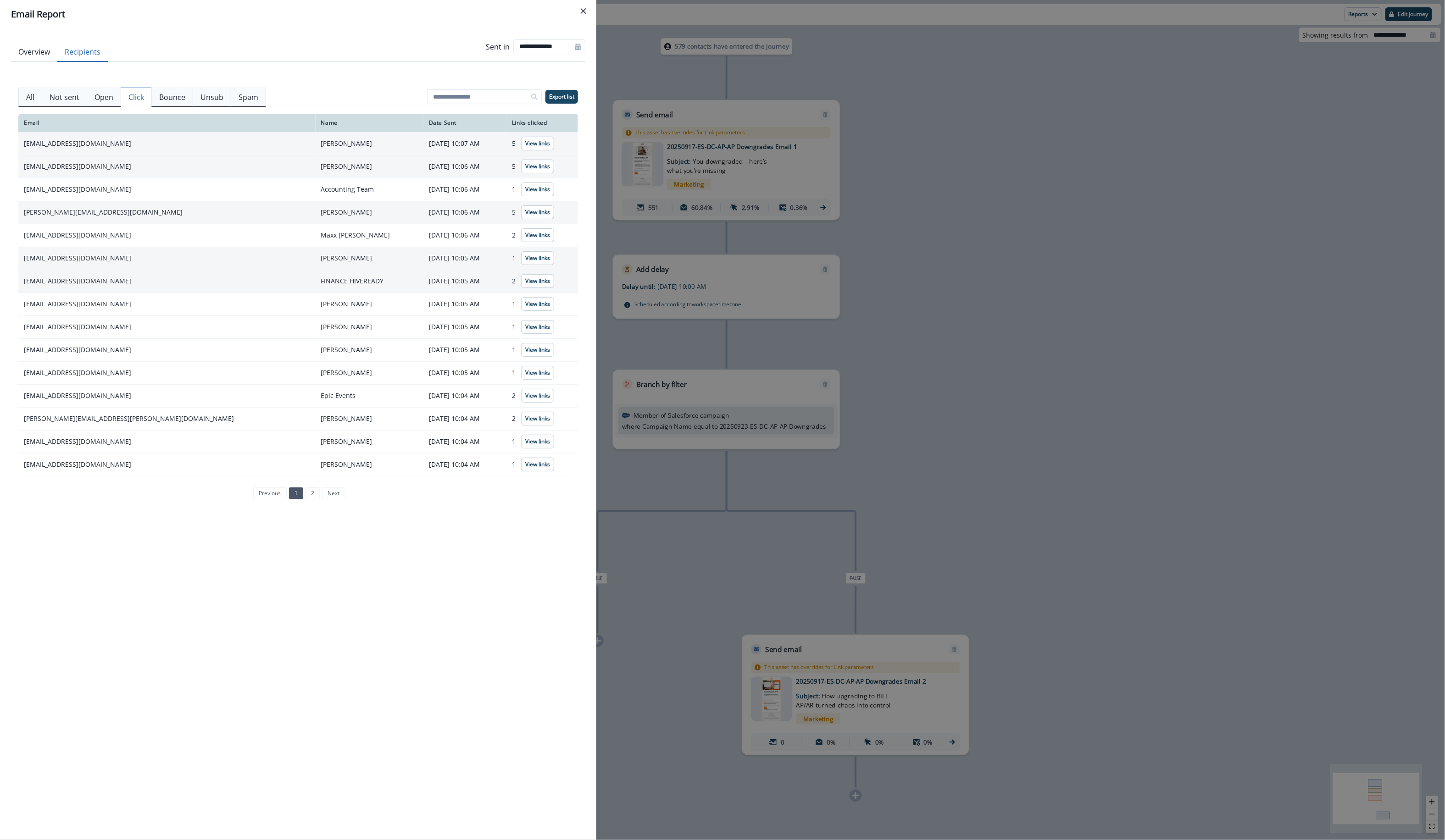
click at [525, 353] on p "View links" at bounding box center [537, 350] width 25 height 6
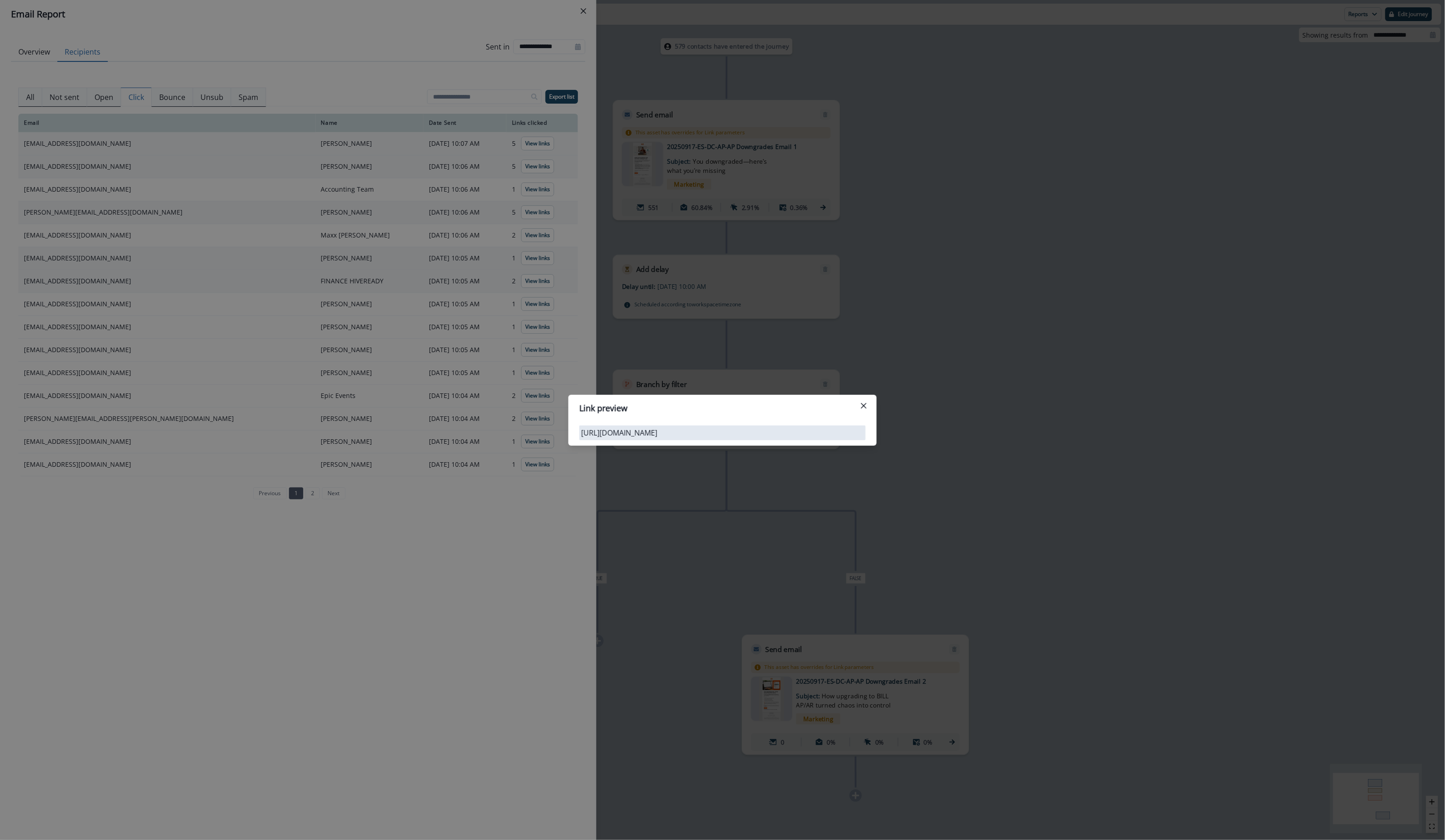
click at [523, 357] on div "Link preview [URL][DOMAIN_NAME]" at bounding box center [722, 420] width 1445 height 840
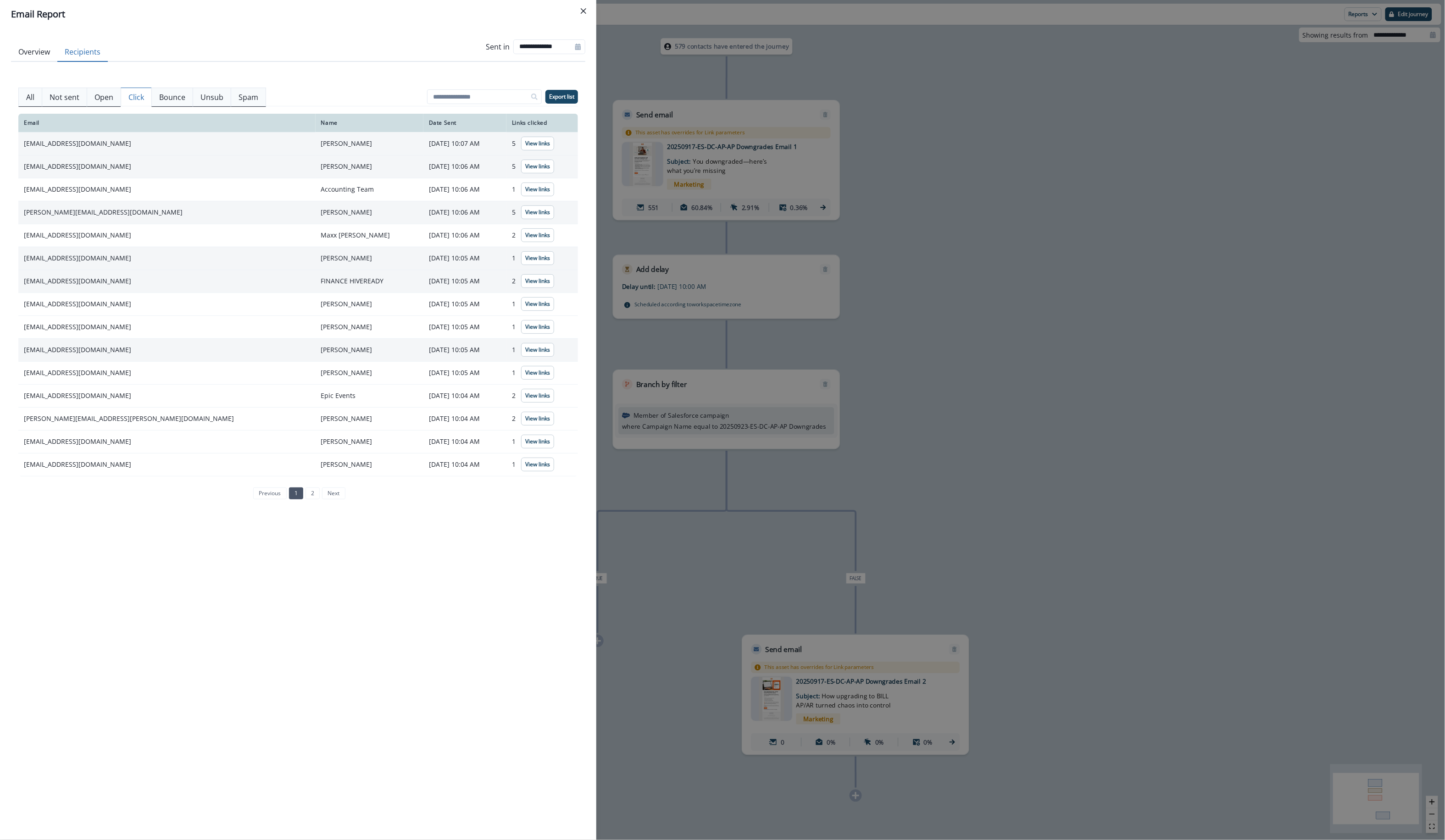
click at [86, 348] on td "[EMAIL_ADDRESS][DOMAIN_NAME]" at bounding box center [167, 350] width 298 height 23
copy td "[EMAIL_ADDRESS][DOMAIN_NAME]"
